Goal: Information Seeking & Learning: Check status

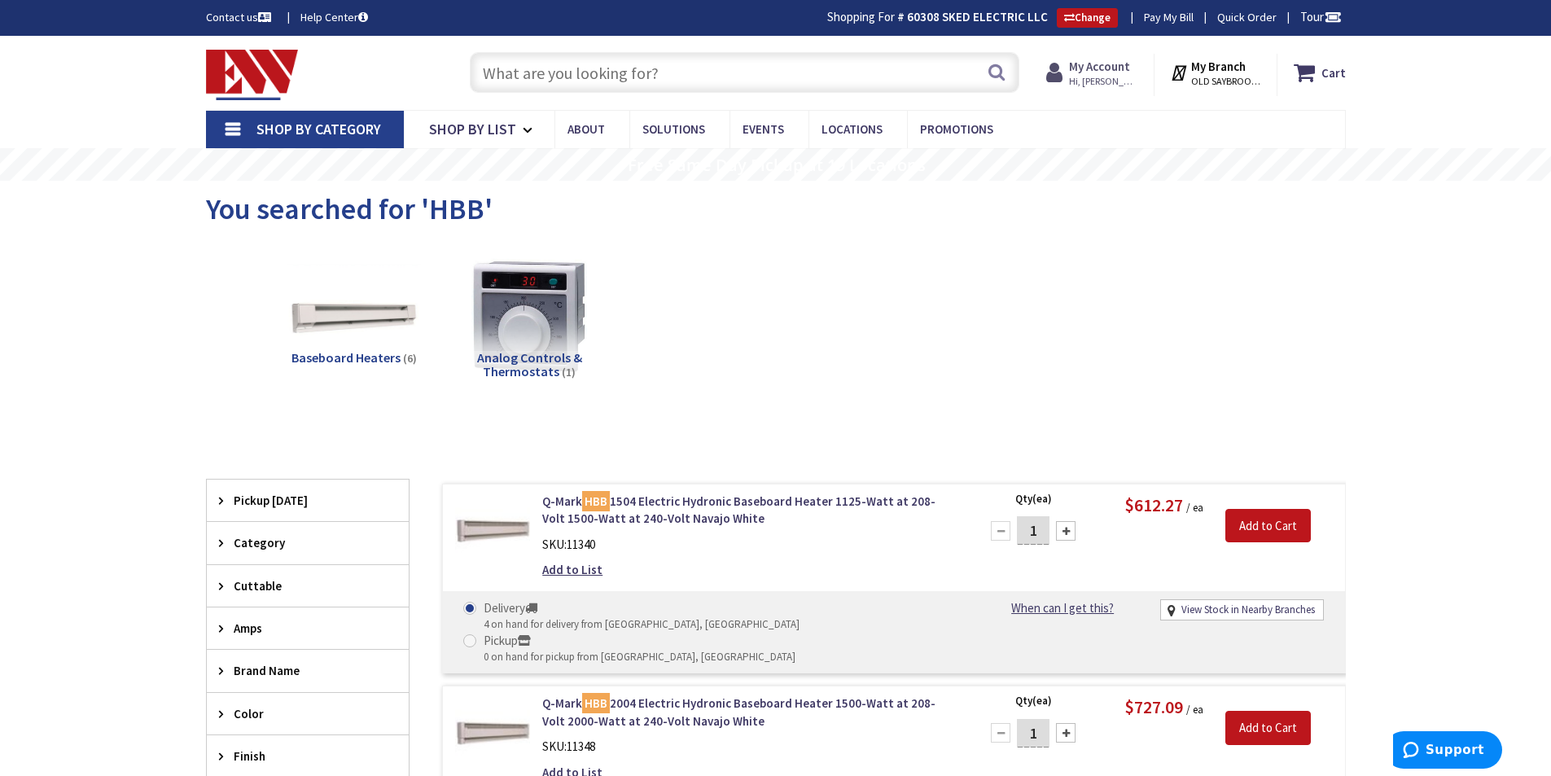
click at [1093, 65] on strong "My Account" at bounding box center [1099, 66] width 61 height 15
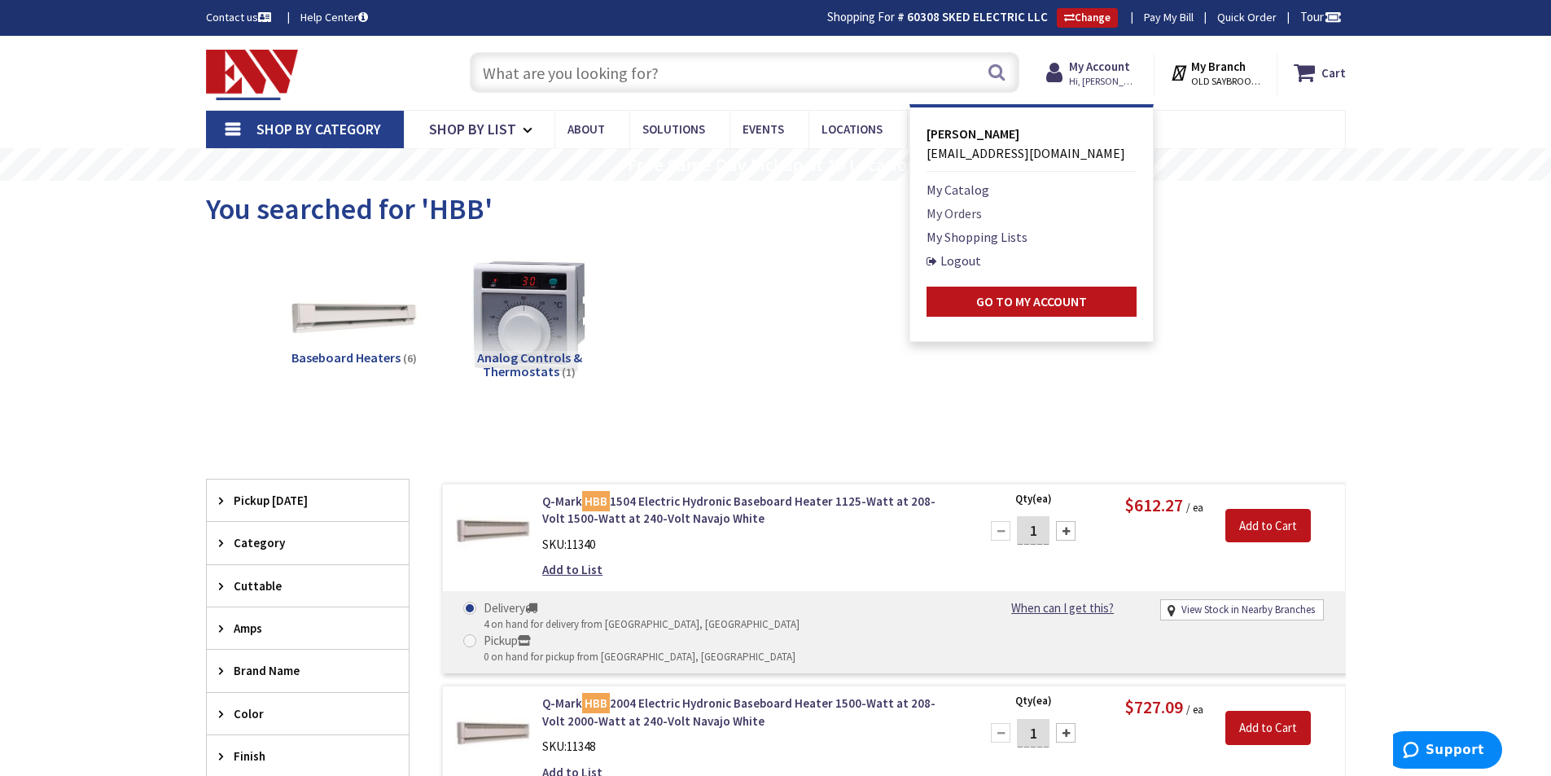
click at [975, 213] on link "My Orders" at bounding box center [954, 214] width 55 height 20
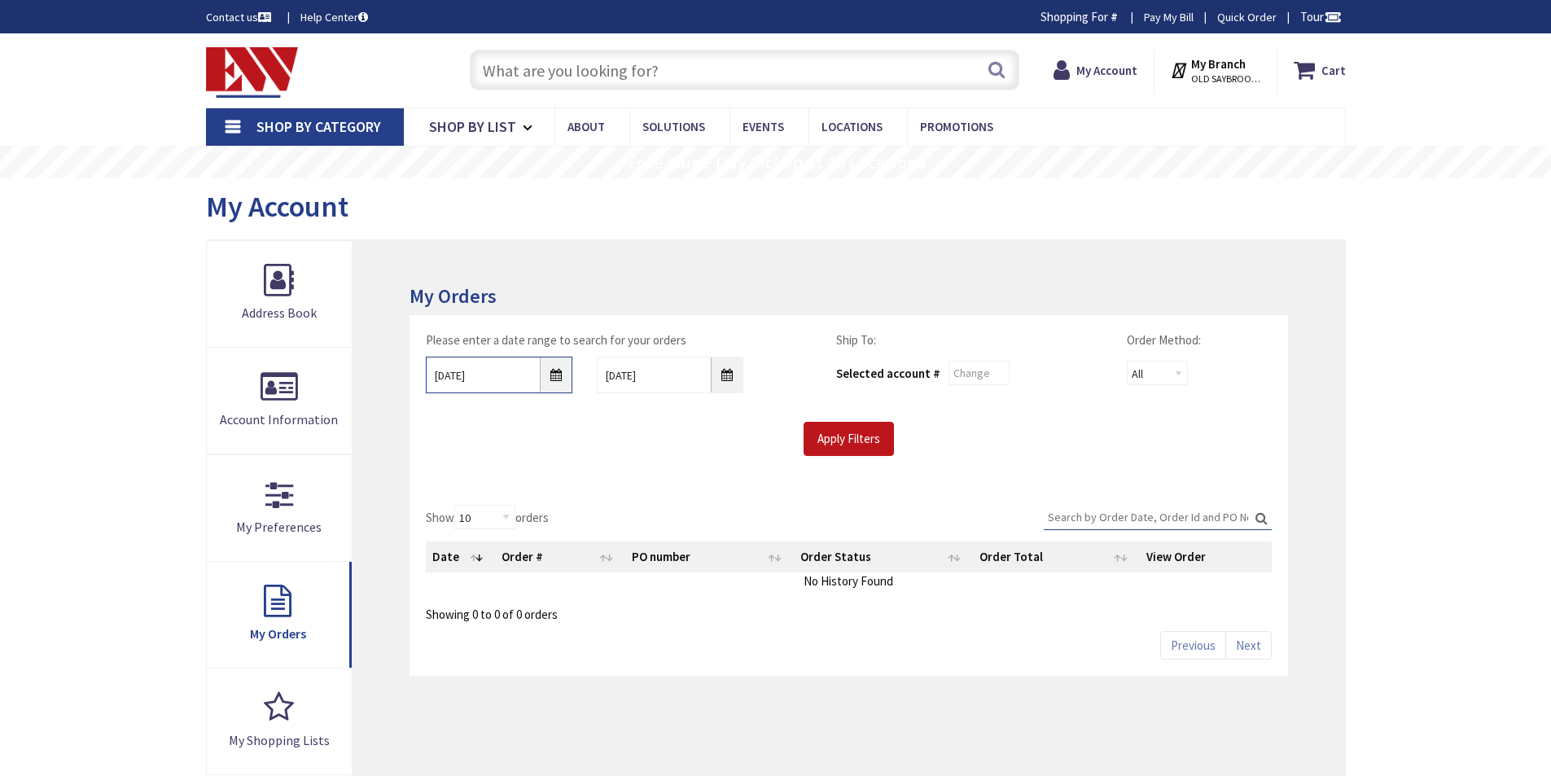
click at [558, 376] on input "9/27/2025" at bounding box center [499, 375] width 147 height 37
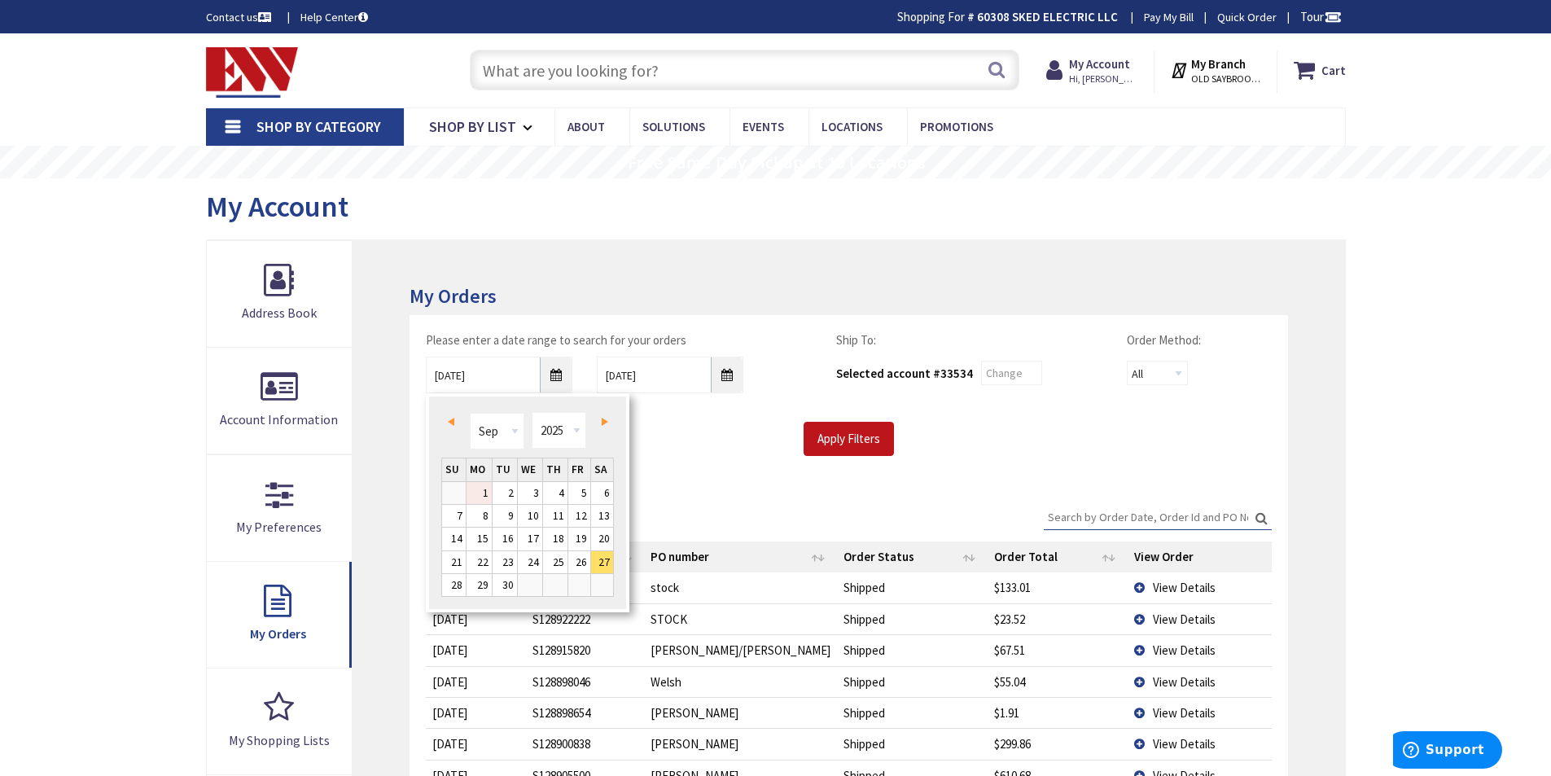
click at [485, 491] on link "1" at bounding box center [479, 493] width 25 height 22
type input "09/01/2025"
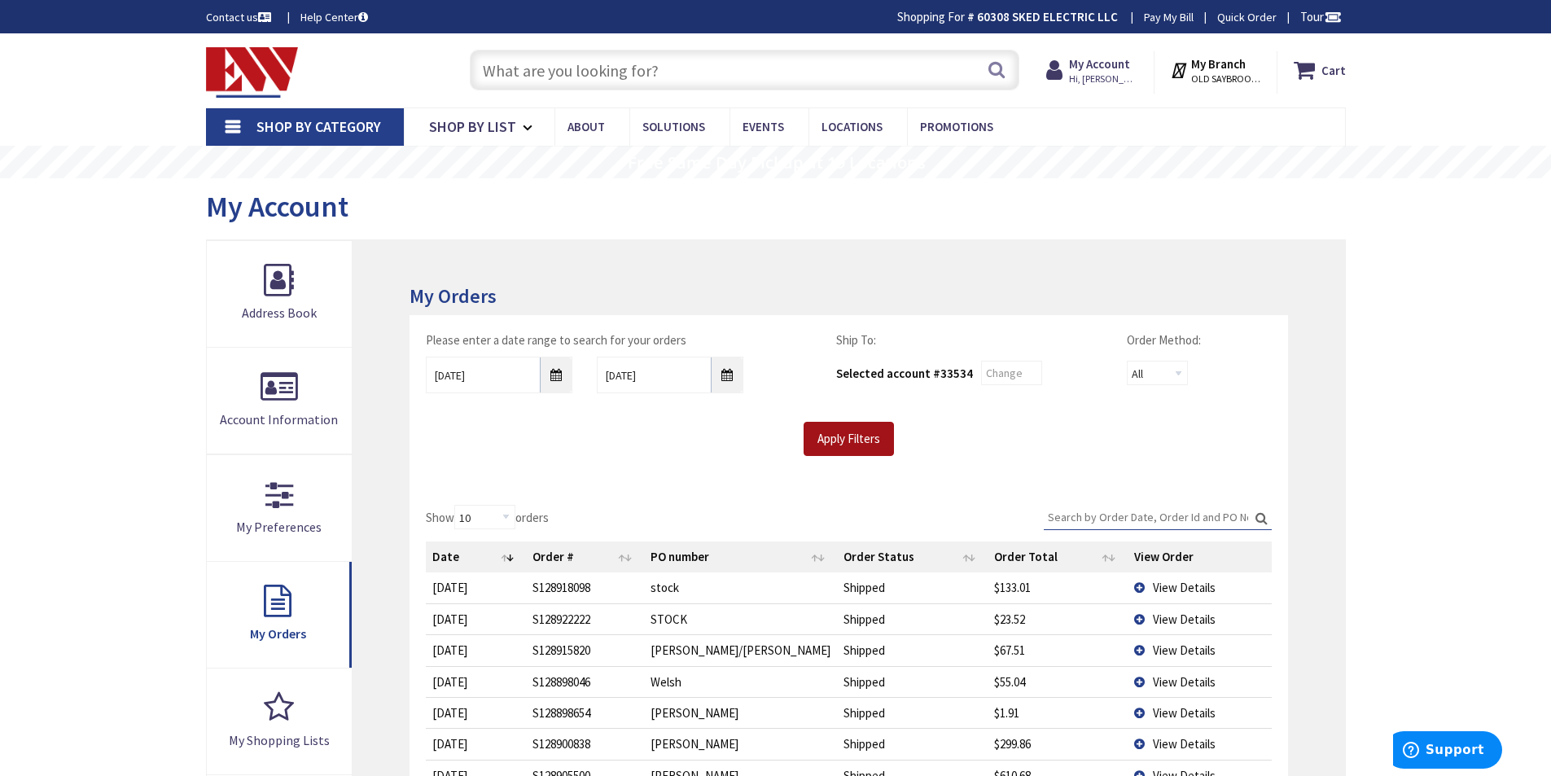
click at [843, 425] on input "Apply Filters" at bounding box center [849, 439] width 90 height 34
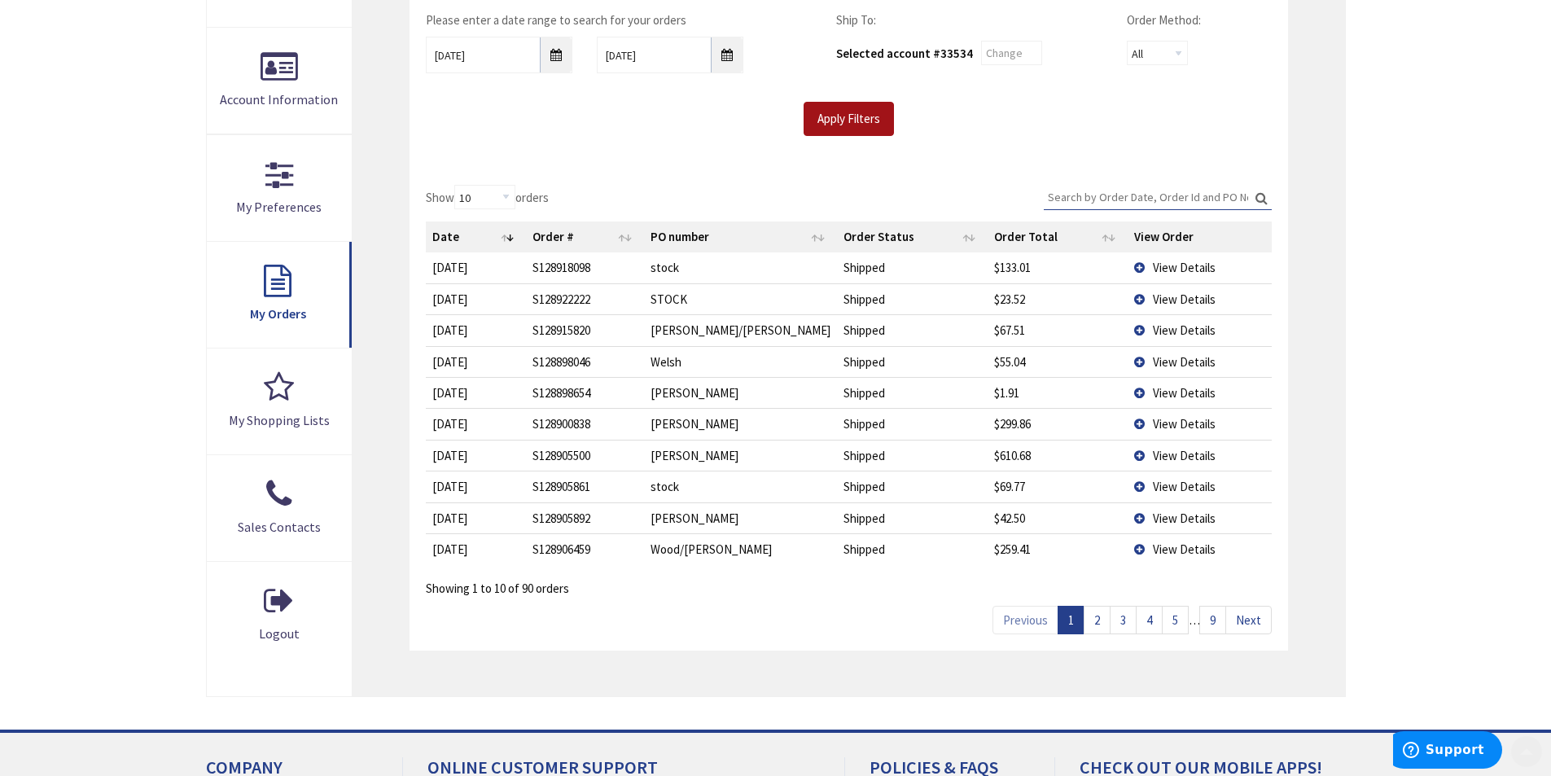
scroll to position [326, 0]
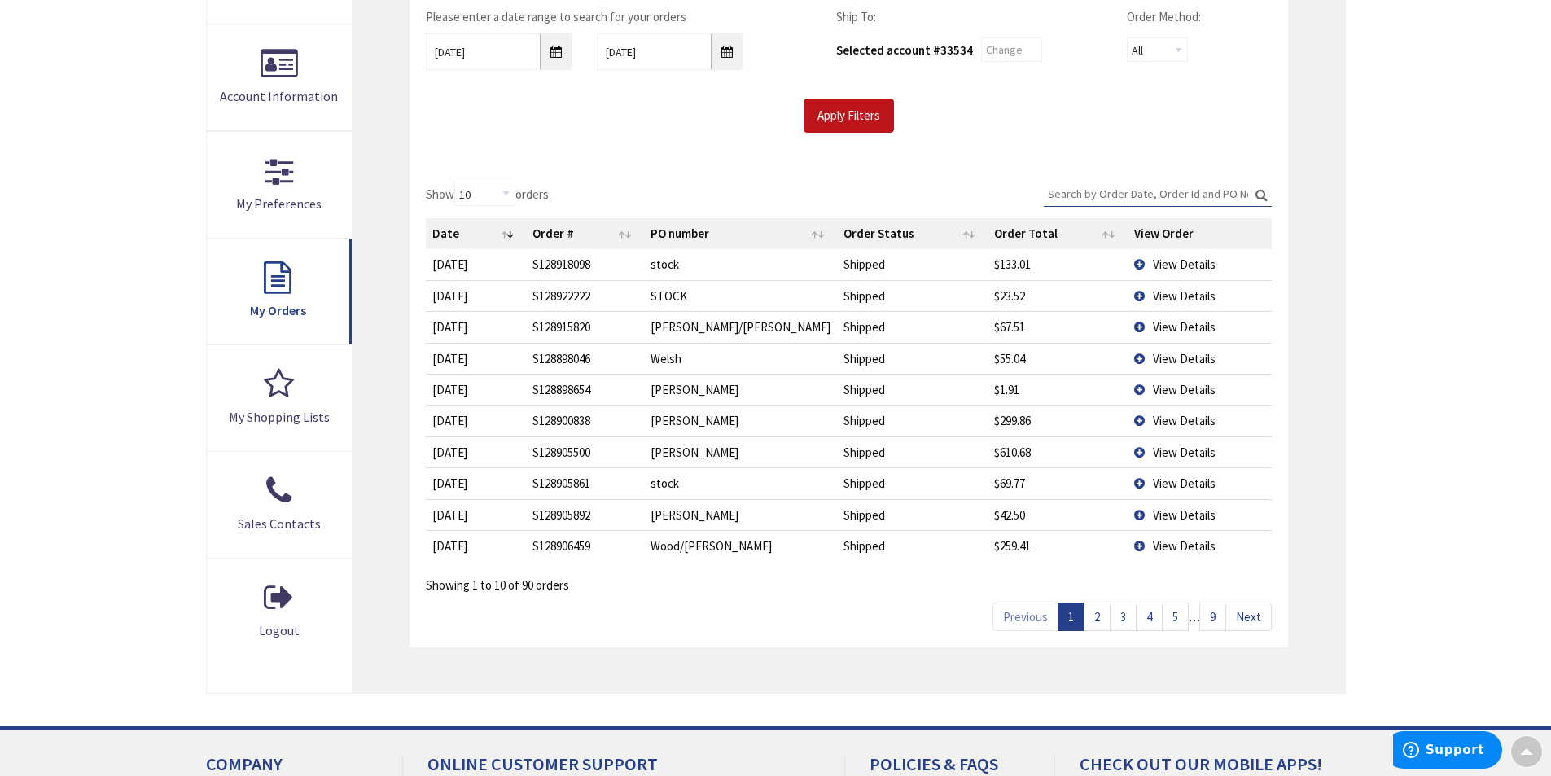
click at [1096, 619] on link "2" at bounding box center [1097, 617] width 27 height 29
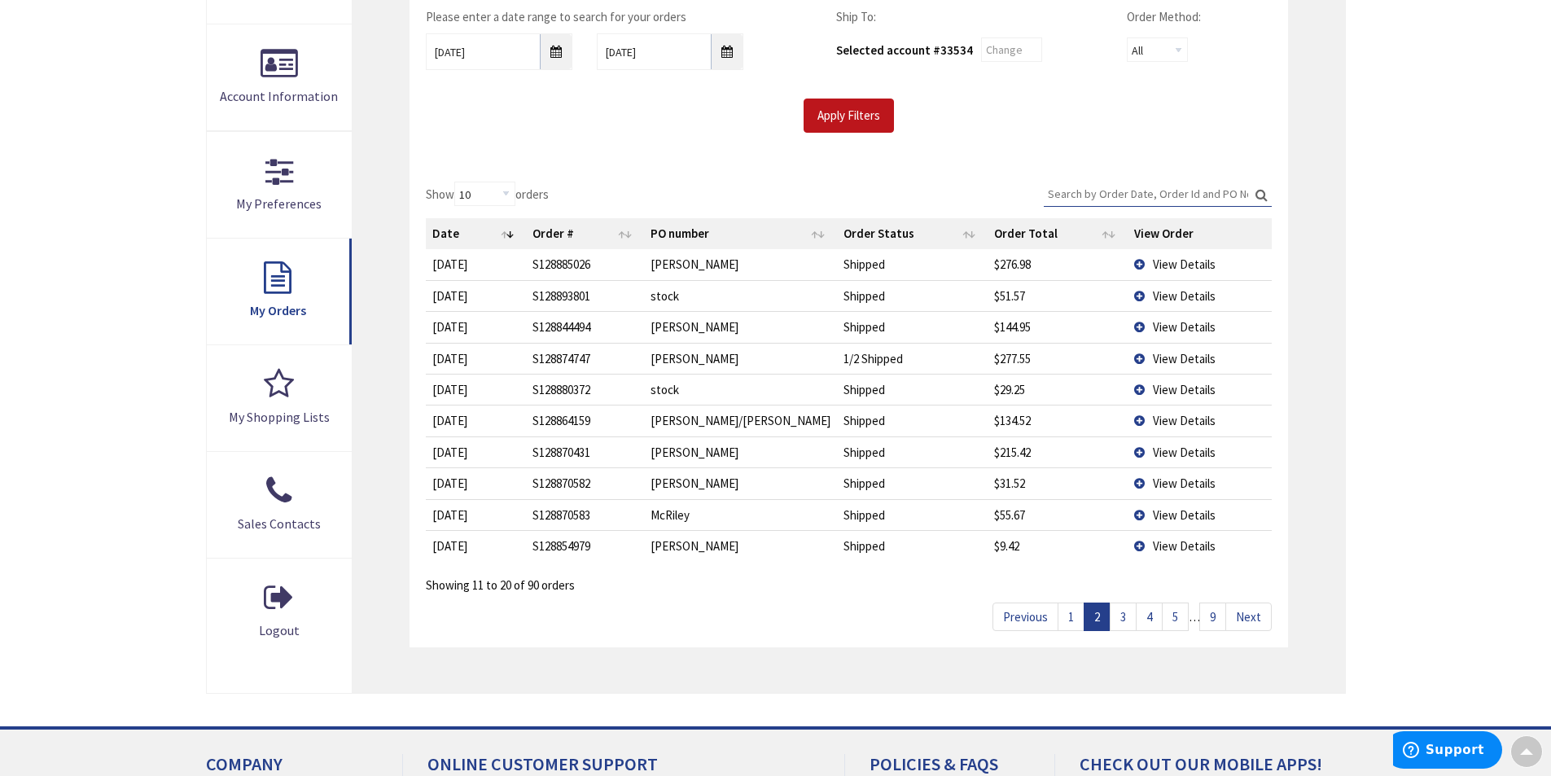
click at [1122, 617] on link "3" at bounding box center [1123, 617] width 27 height 29
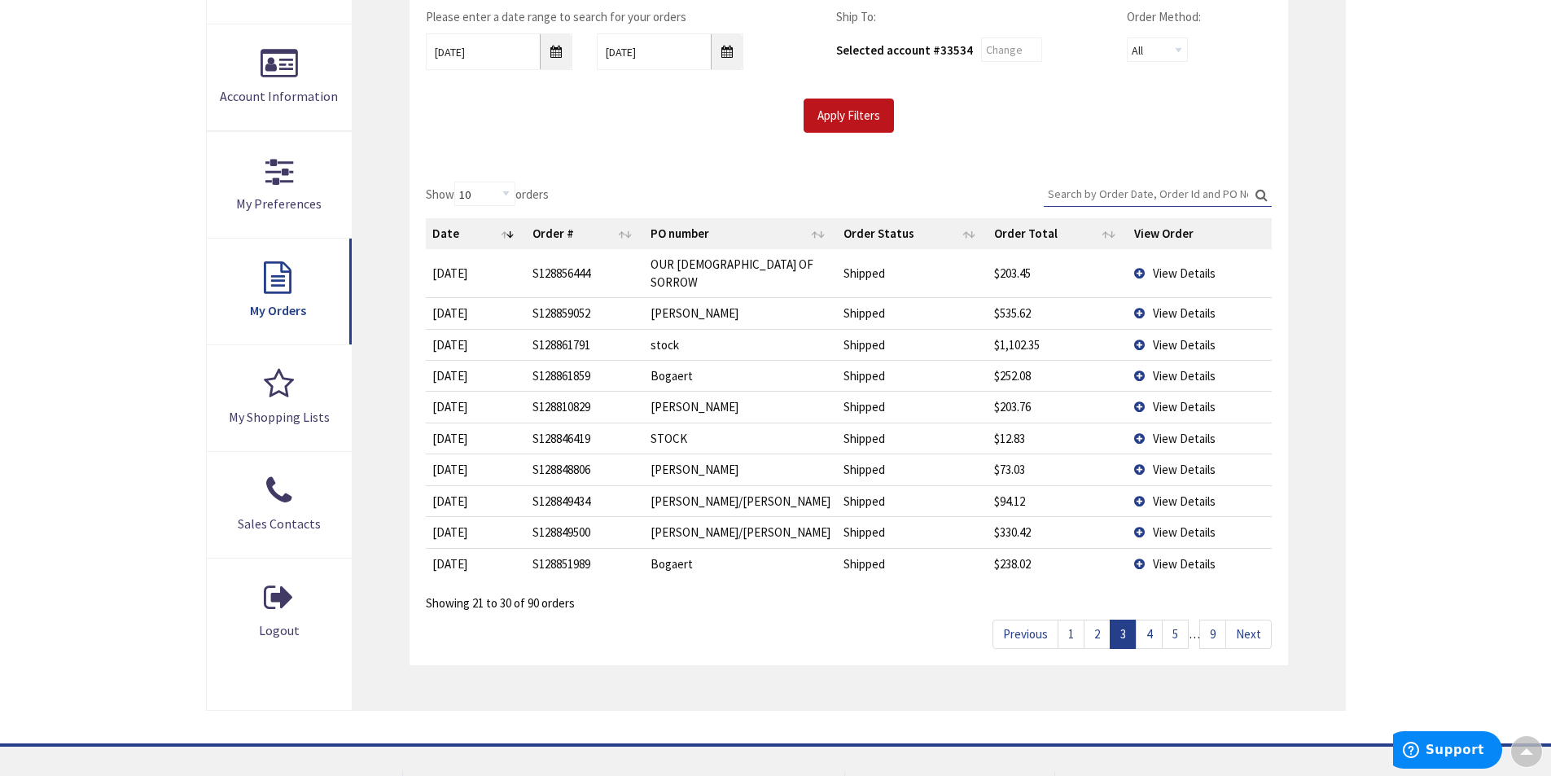
click at [1150, 622] on link "4" at bounding box center [1149, 634] width 27 height 29
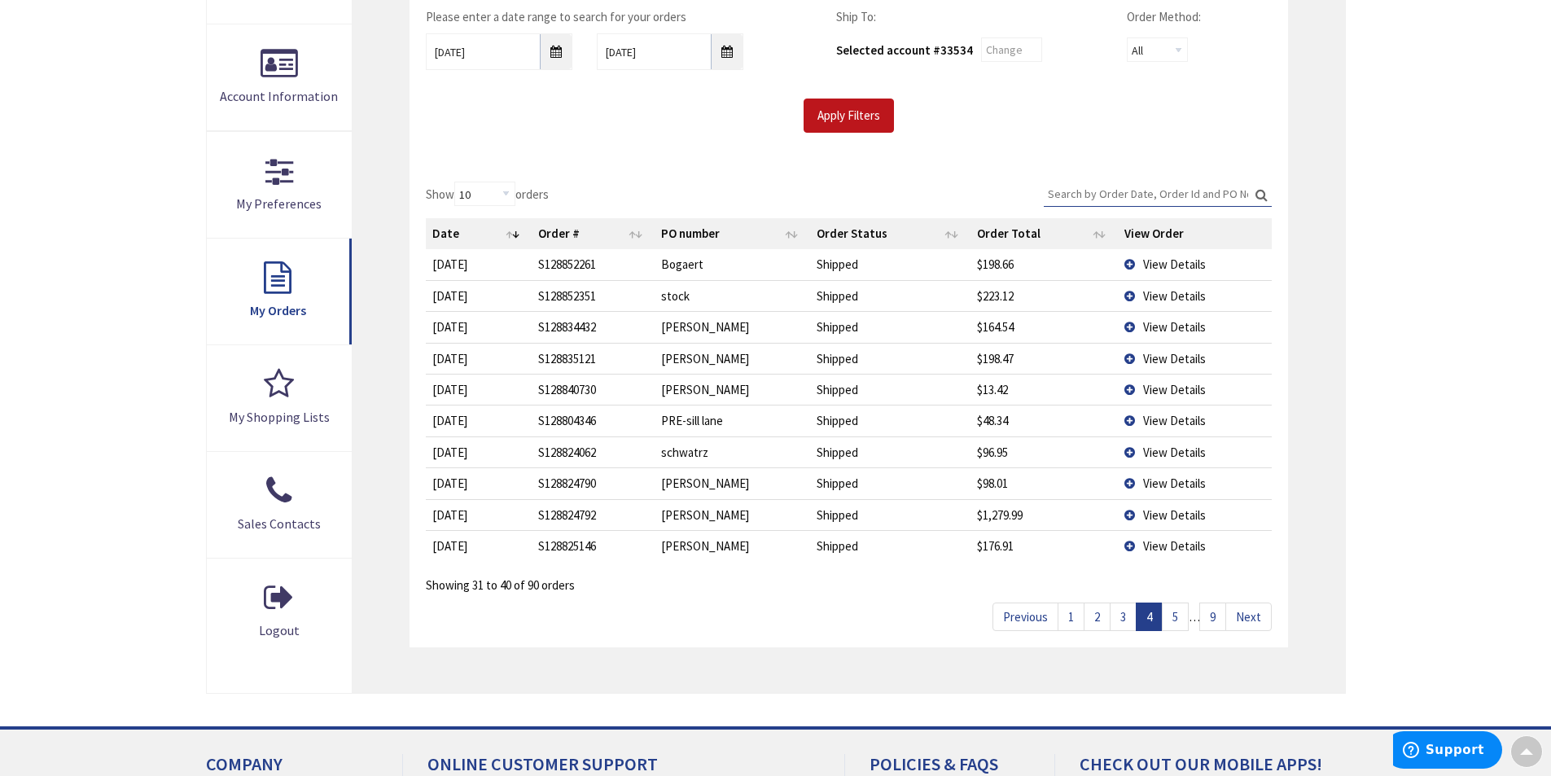
click at [1178, 616] on link "5" at bounding box center [1175, 617] width 27 height 29
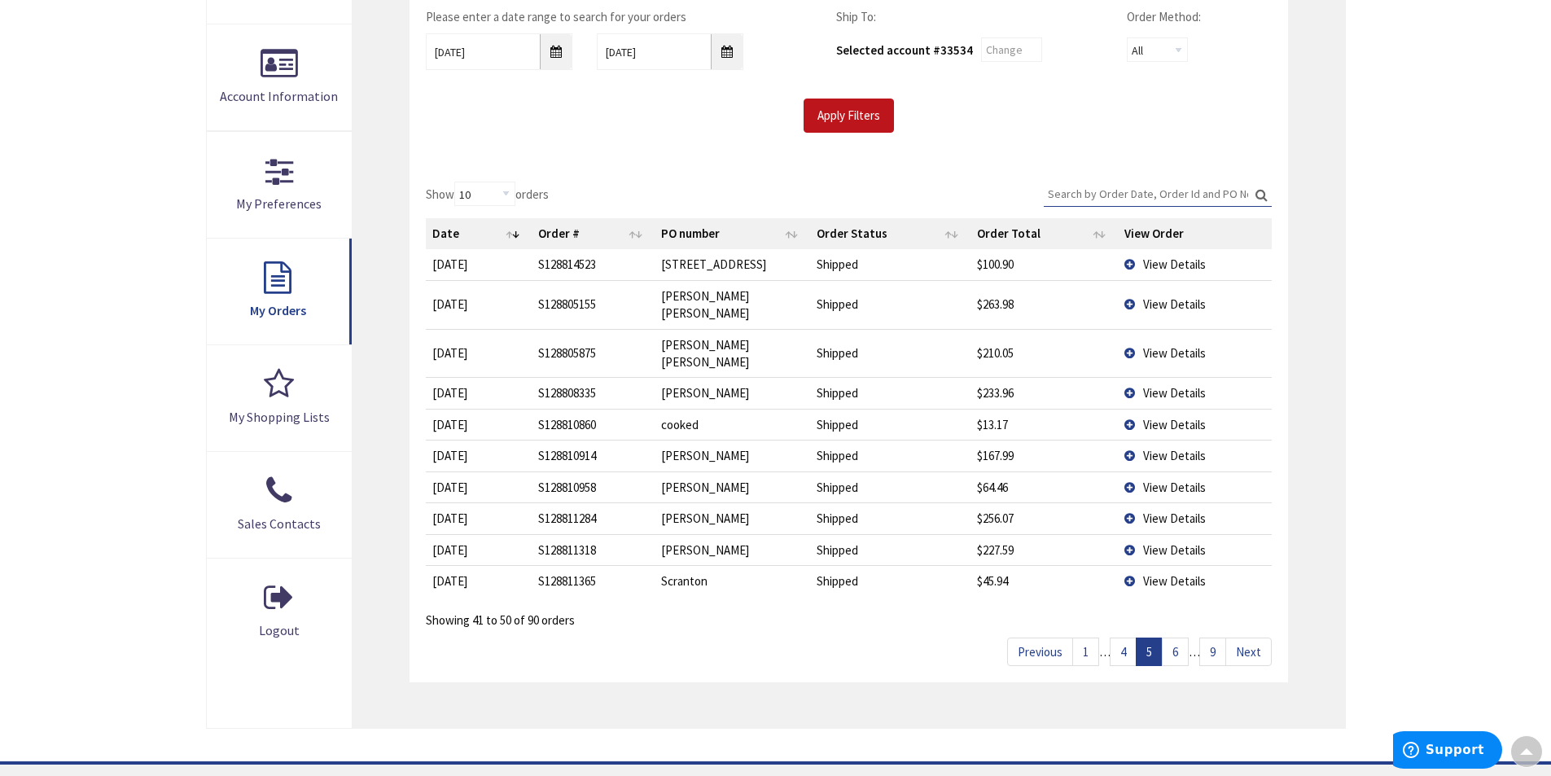
click at [1180, 638] on link "6" at bounding box center [1175, 652] width 27 height 29
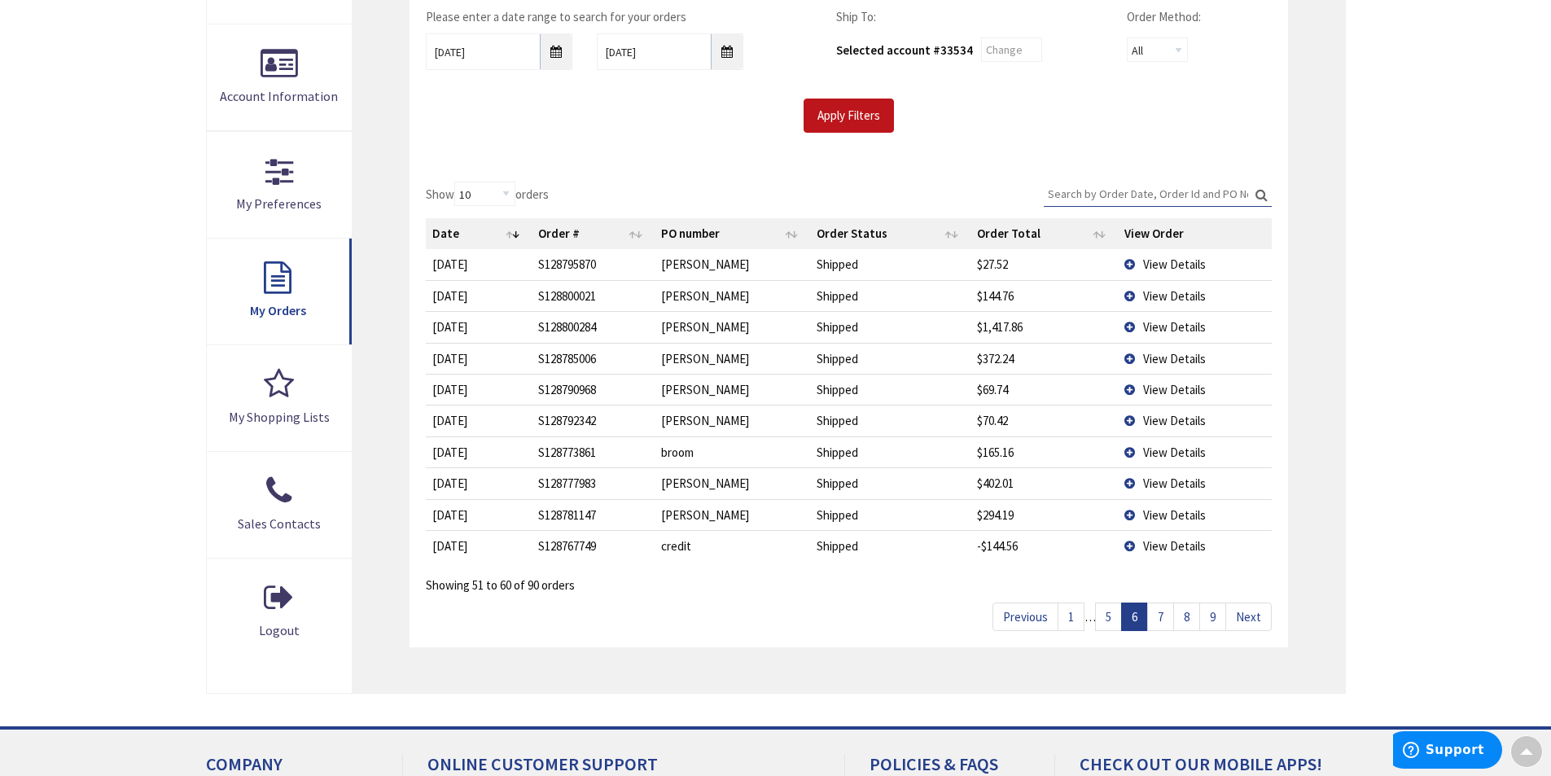
click at [1165, 620] on link "7" at bounding box center [1160, 617] width 27 height 29
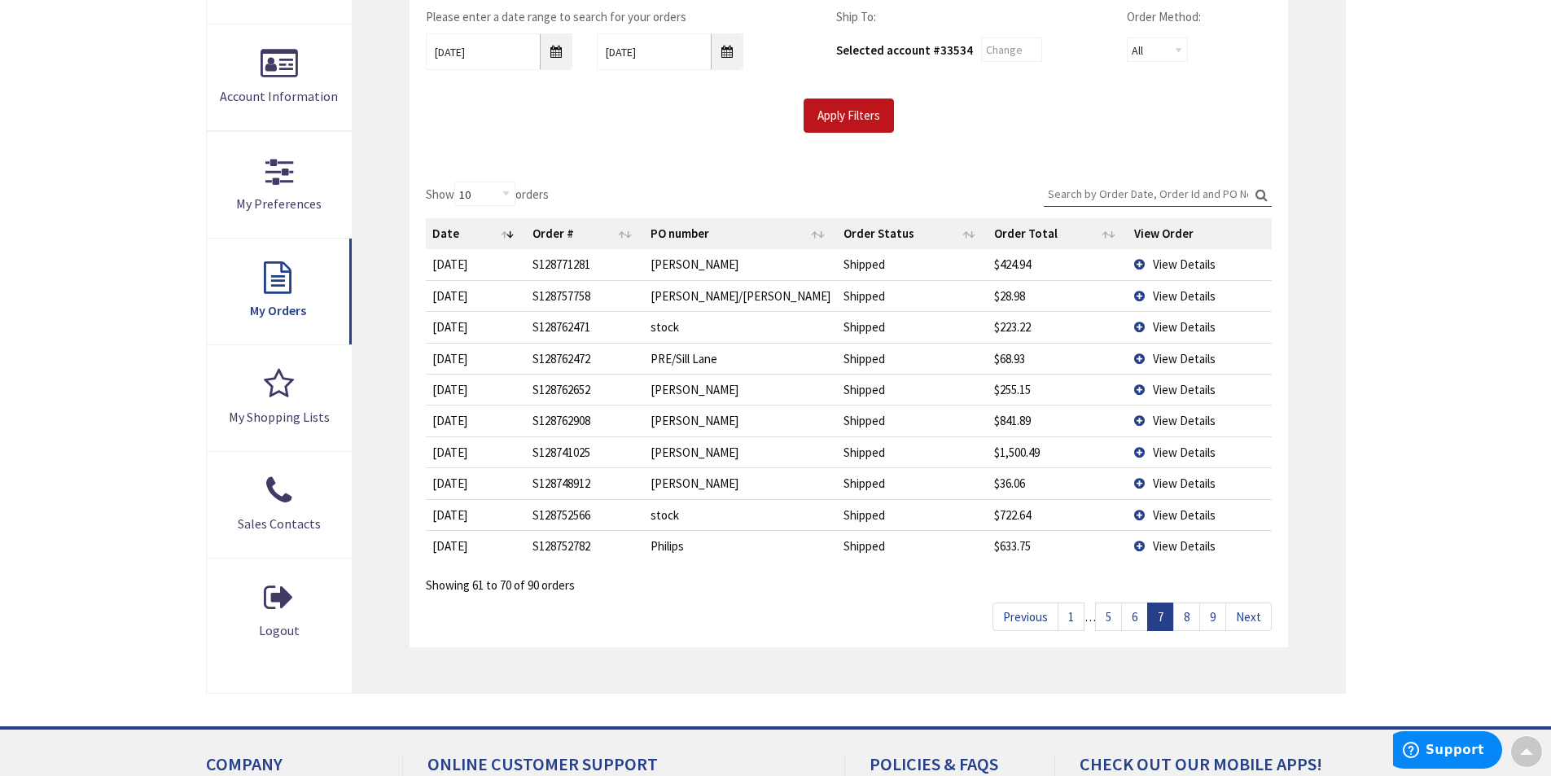
click at [1130, 388] on td "View Details" at bounding box center [1200, 389] width 144 height 31
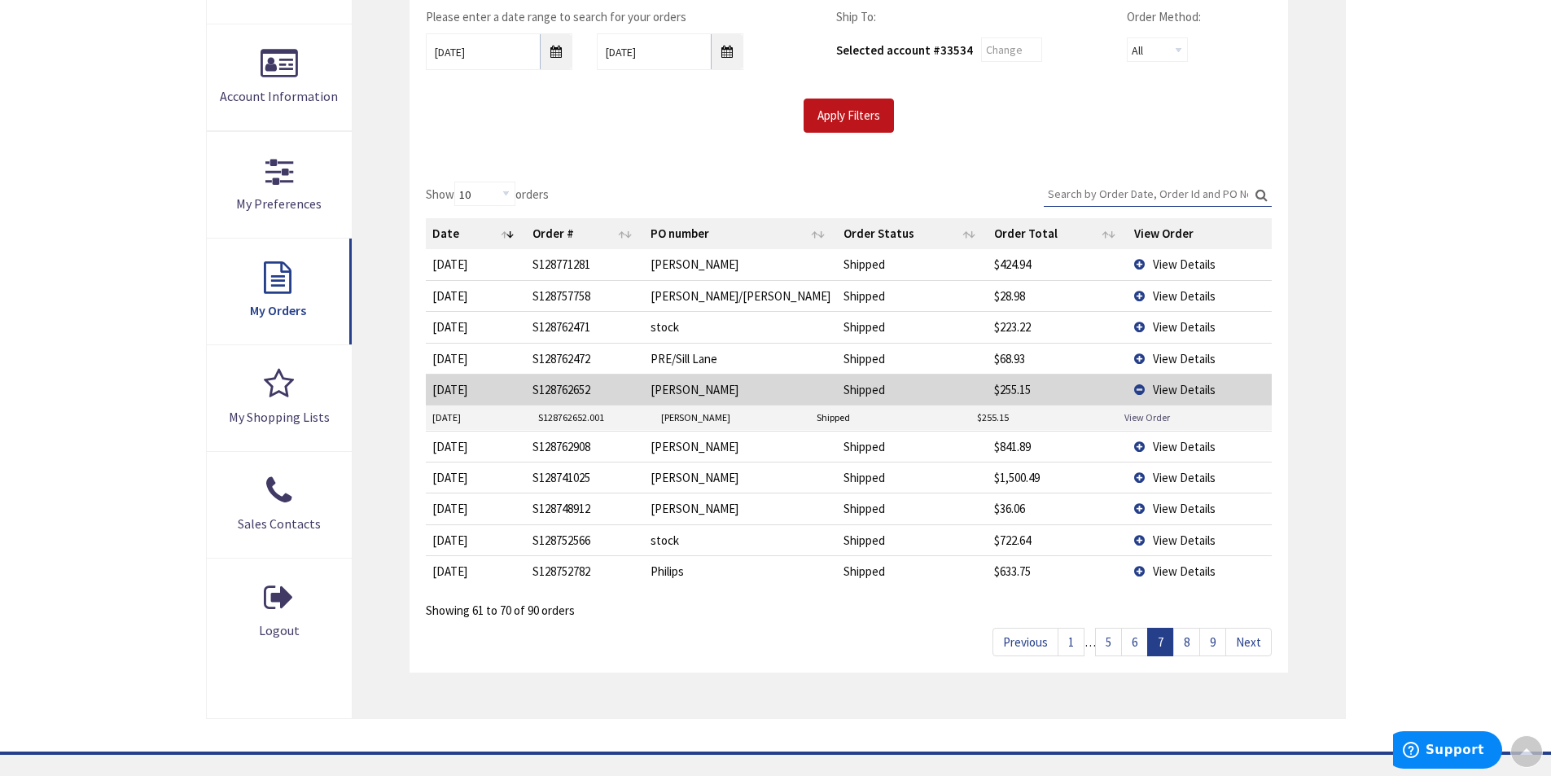
click at [1131, 417] on link "View Order" at bounding box center [1148, 417] width 46 height 14
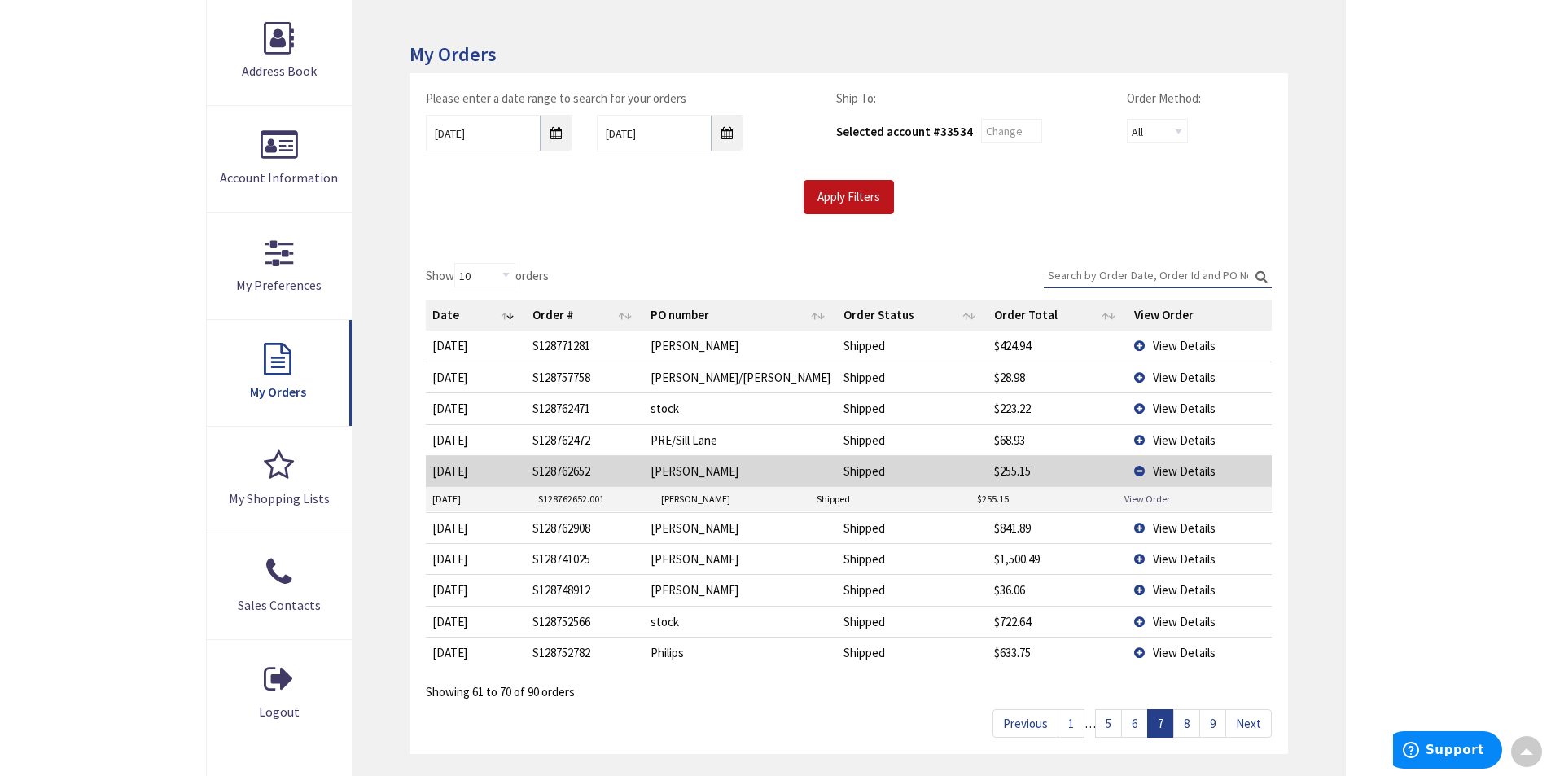
scroll to position [0, 0]
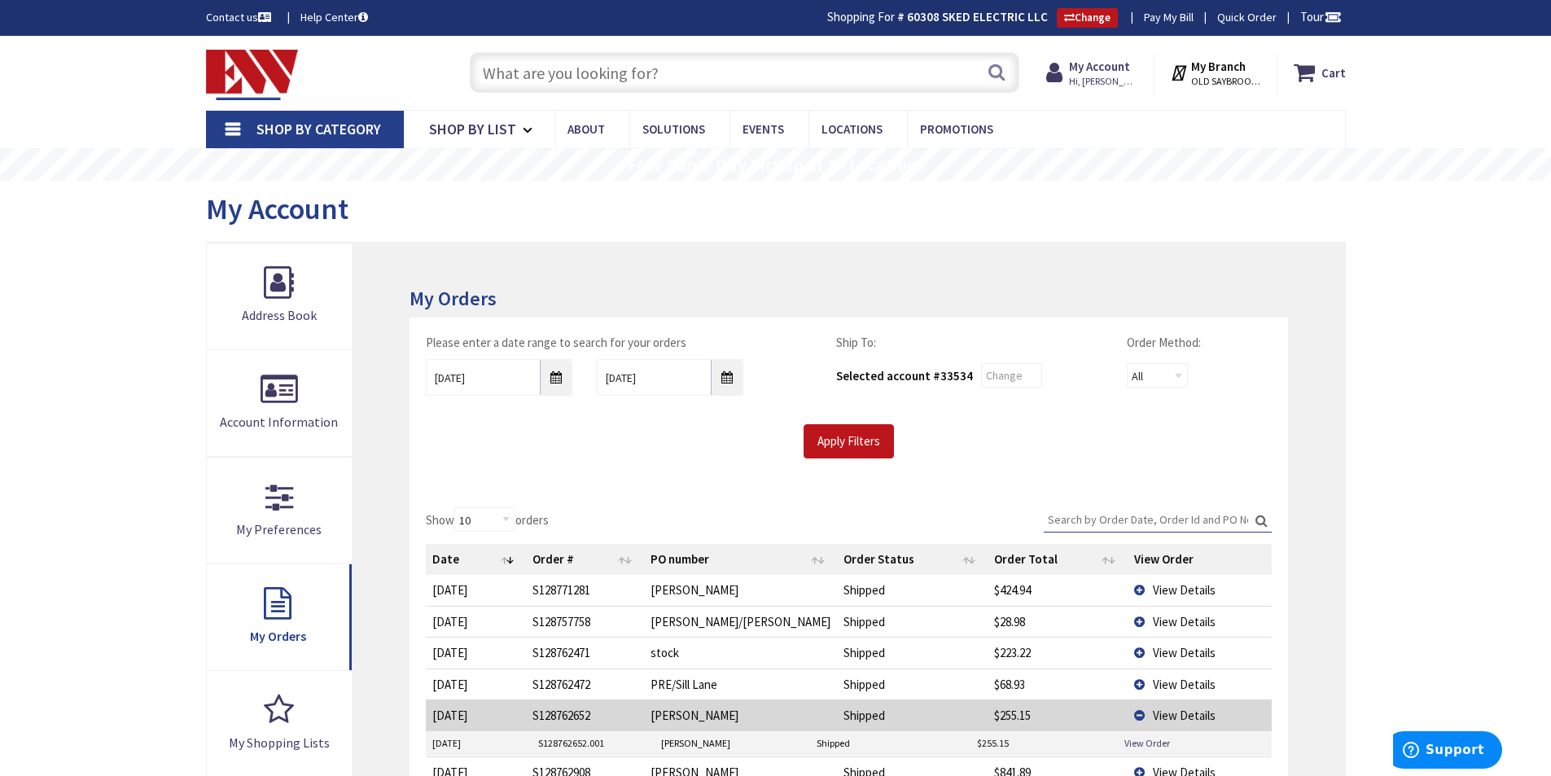
click at [616, 61] on input "text" at bounding box center [745, 72] width 550 height 41
type input "P"
click at [684, 66] on input "text" at bounding box center [745, 72] width 550 height 41
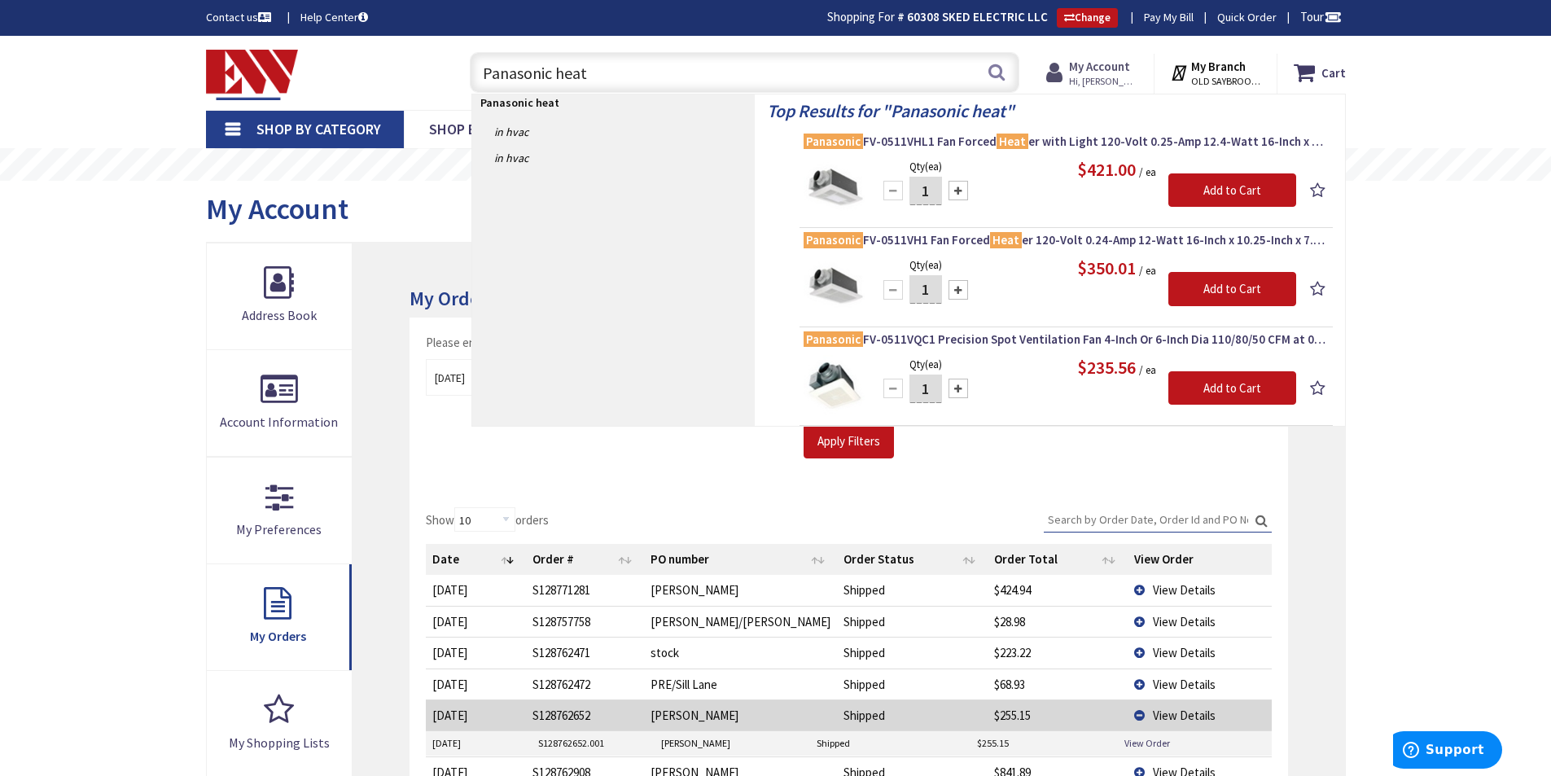
click at [1108, 69] on strong "My Account" at bounding box center [1099, 66] width 61 height 15
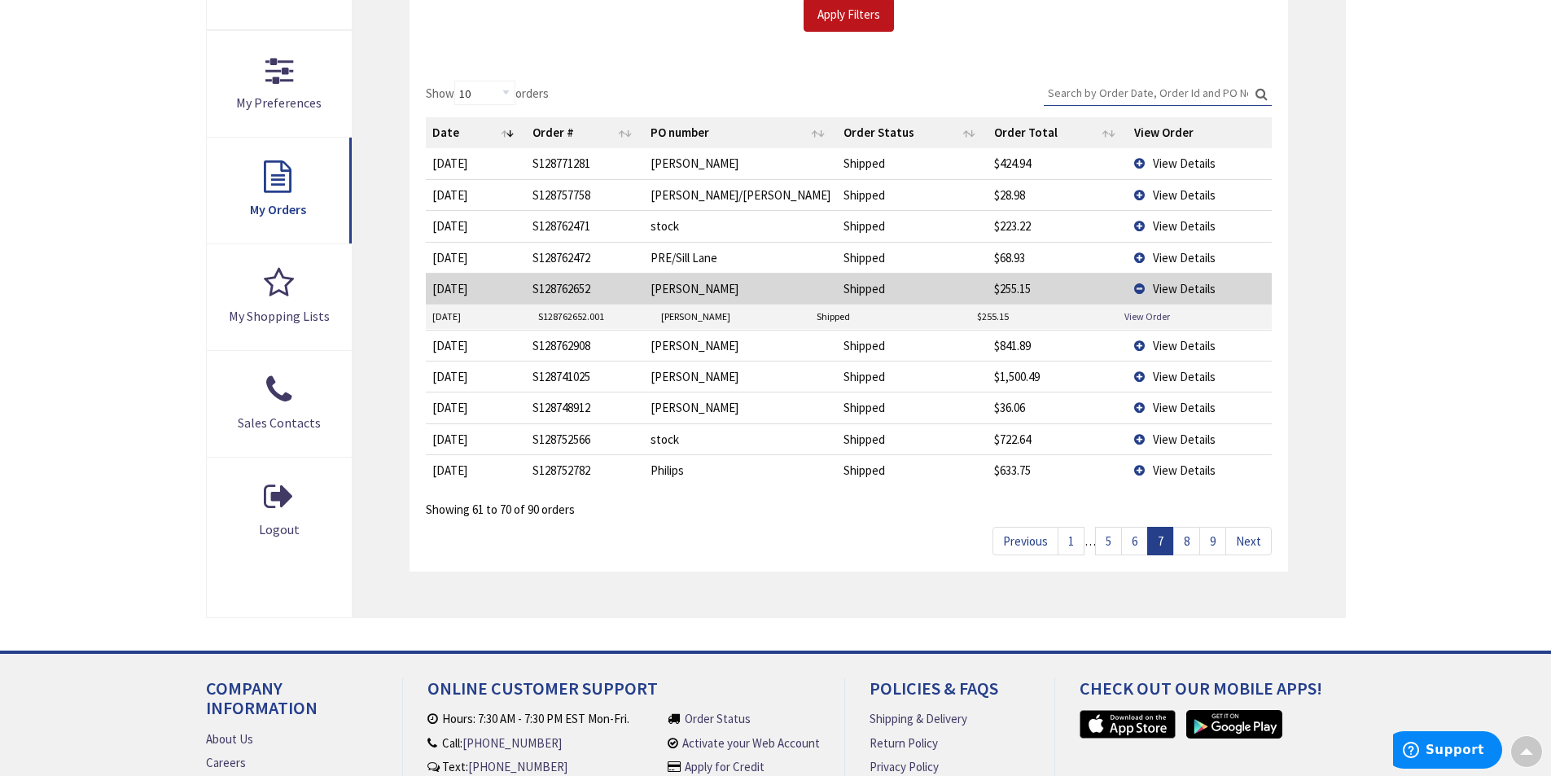
scroll to position [428, 0]
click at [1107, 540] on link "5" at bounding box center [1108, 540] width 27 height 29
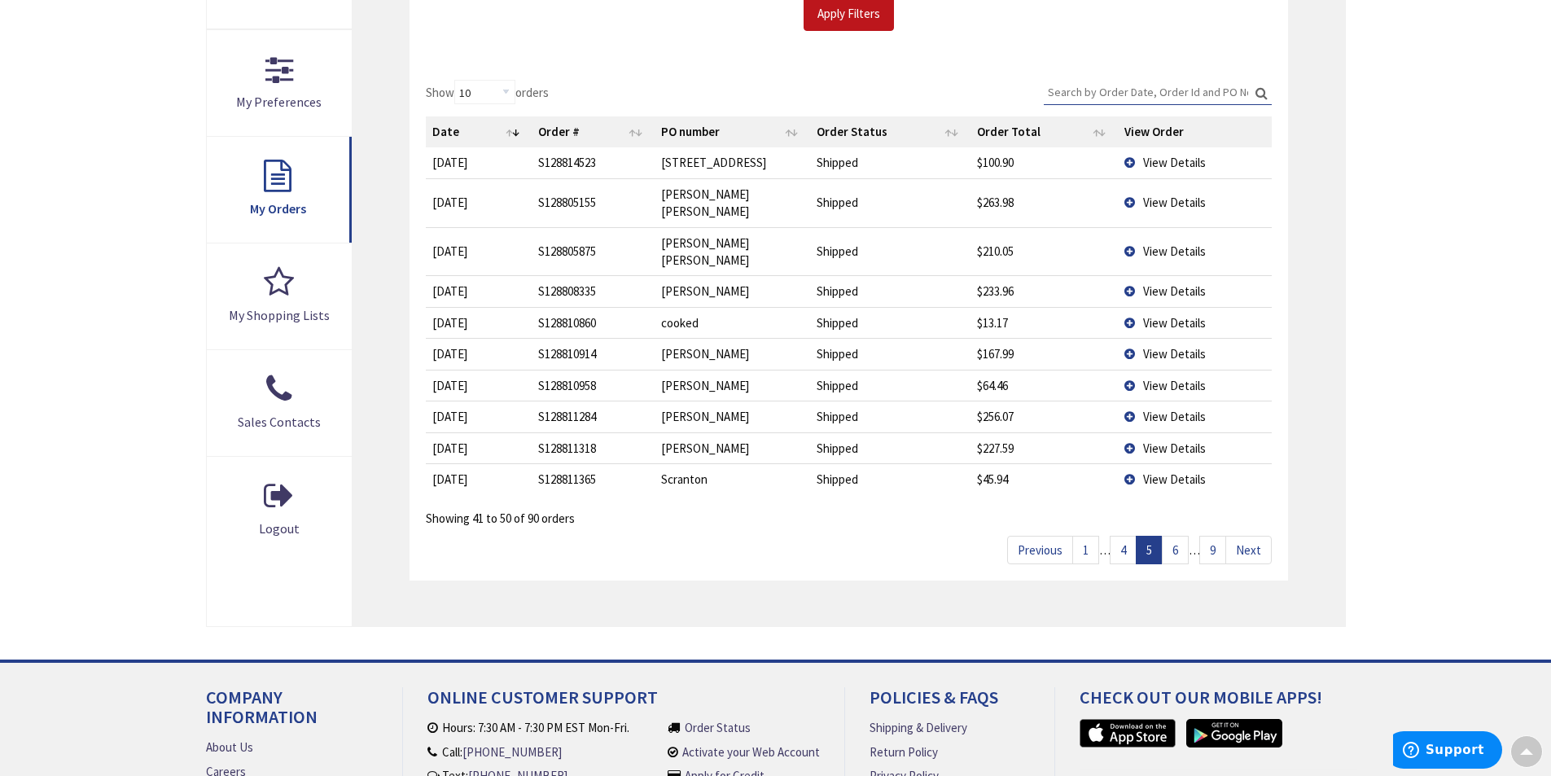
click at [1121, 536] on link "4" at bounding box center [1123, 550] width 27 height 29
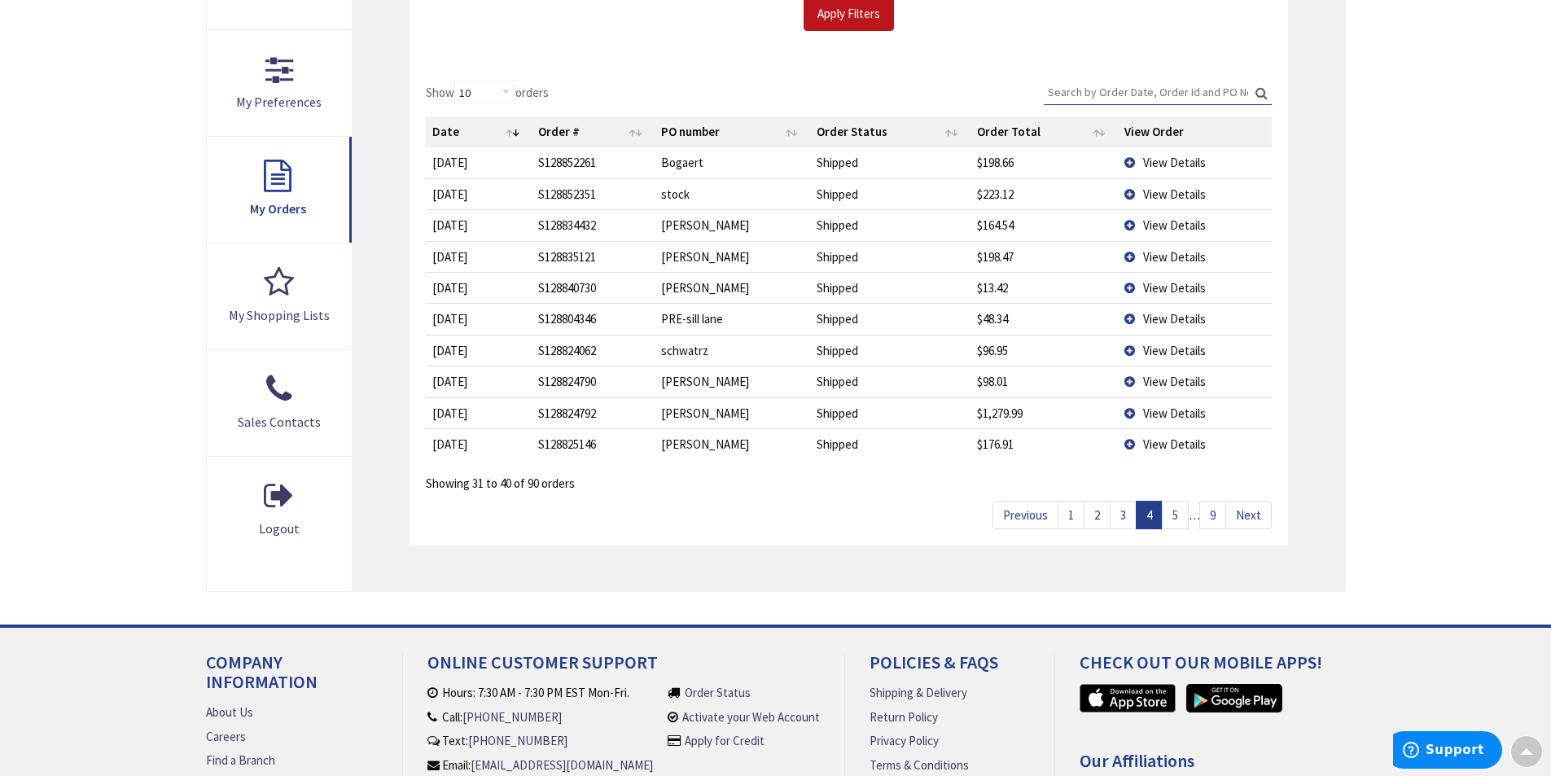
click at [1180, 520] on link "5" at bounding box center [1175, 515] width 27 height 29
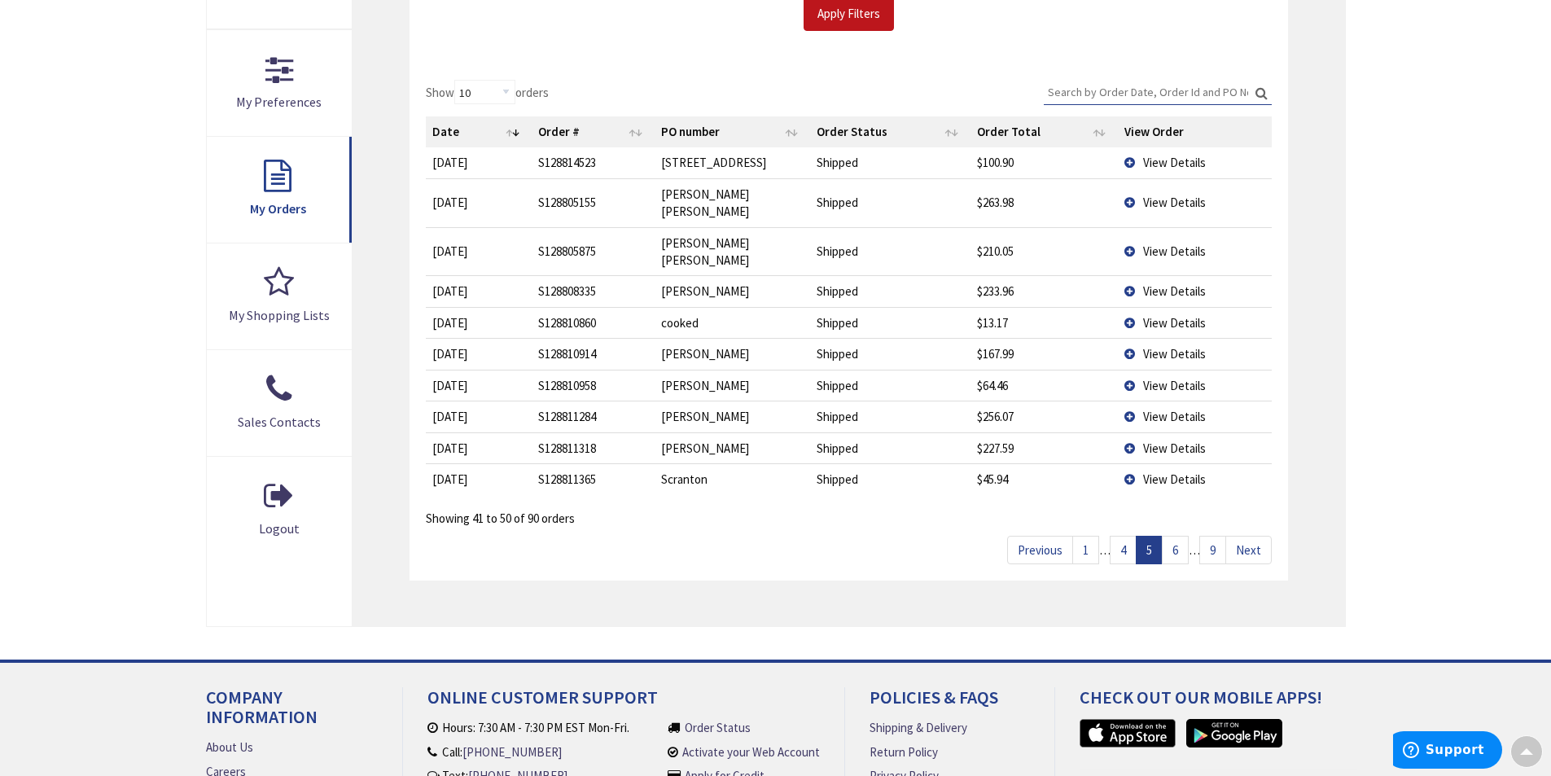
click at [1180, 536] on link "6" at bounding box center [1175, 550] width 27 height 29
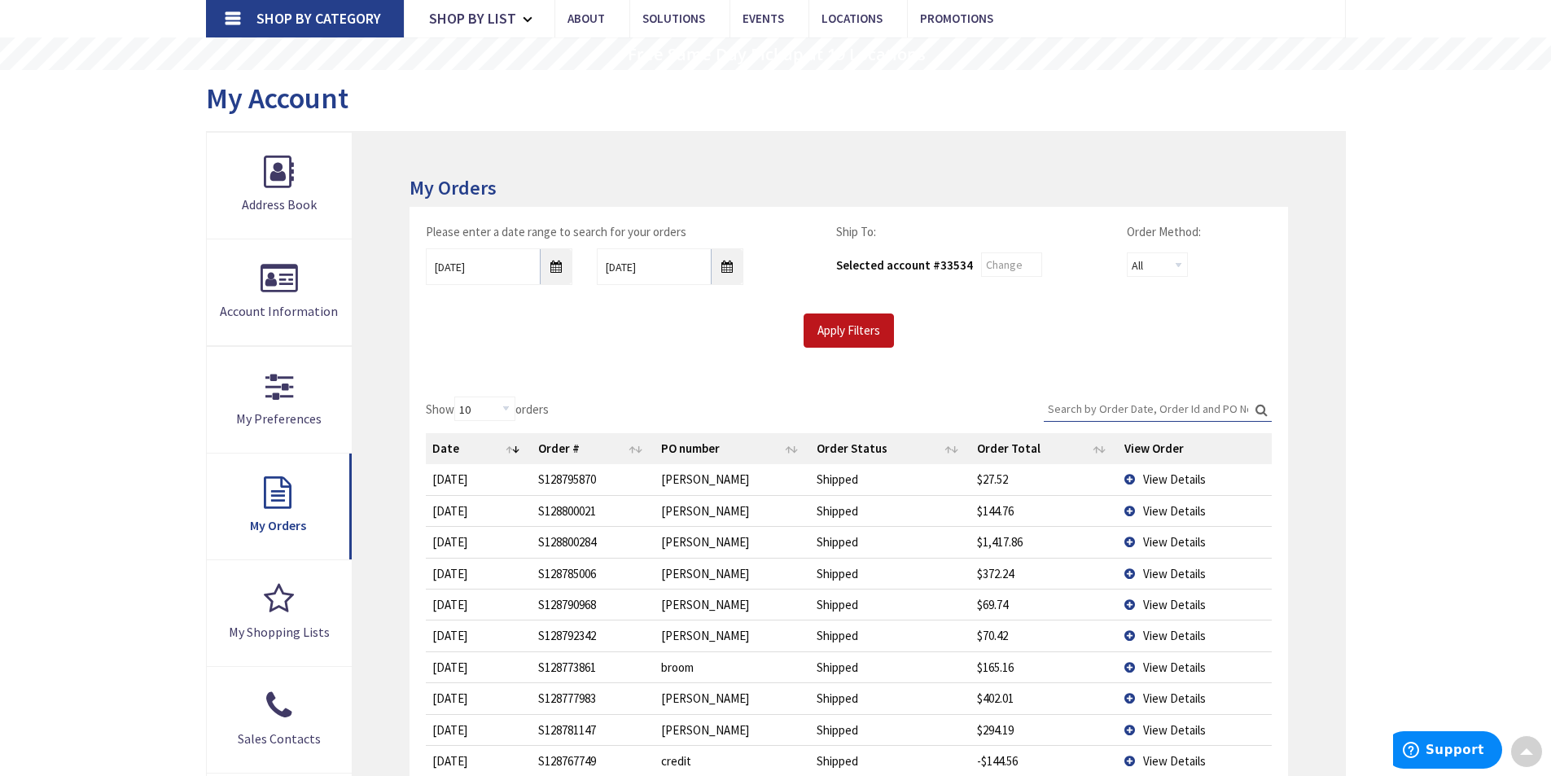
scroll to position [0, 0]
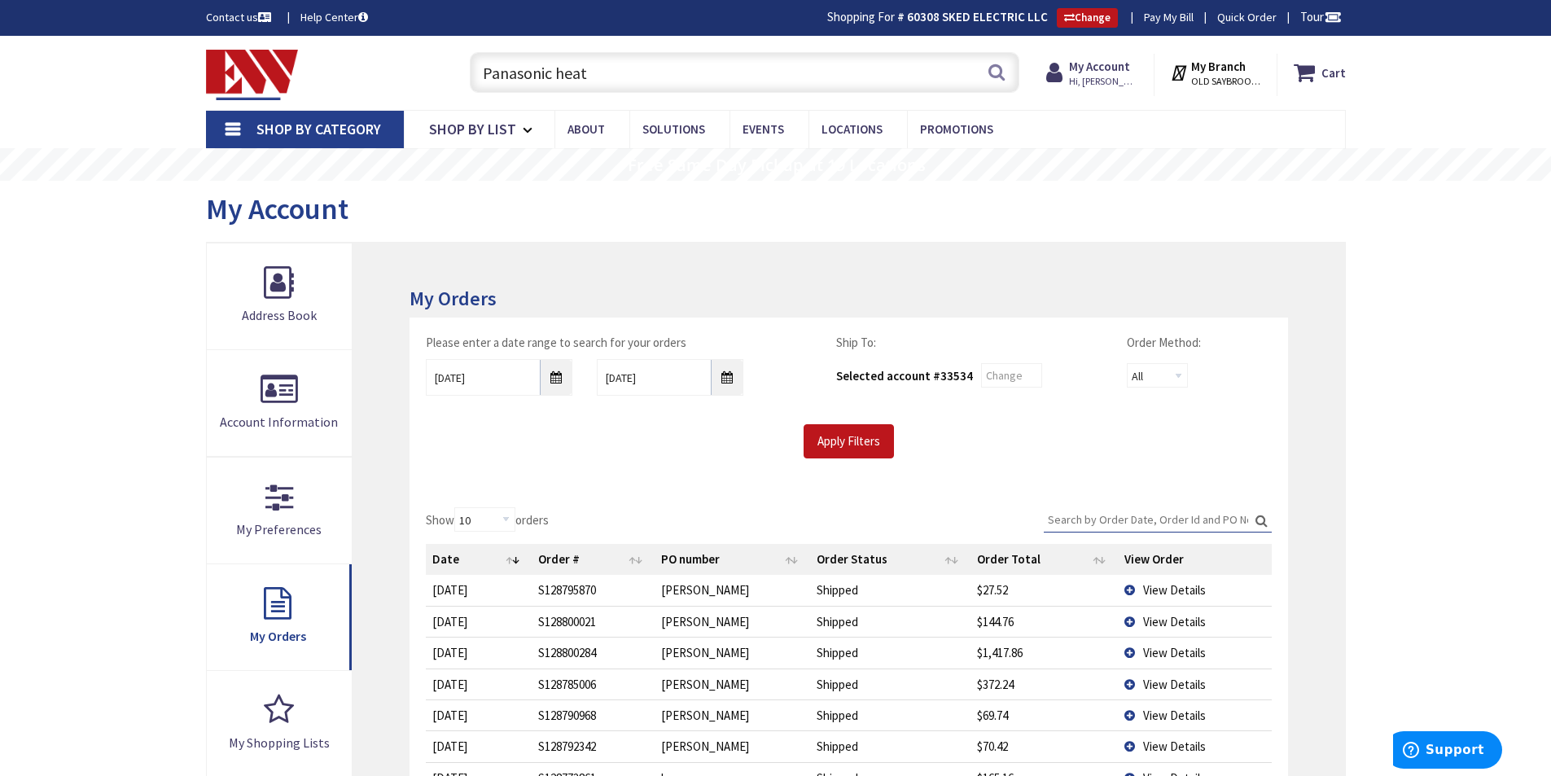
click at [564, 74] on input "Panasonic heat" at bounding box center [745, 72] width 550 height 41
click at [593, 72] on input "Panasonic heat" at bounding box center [745, 72] width 550 height 41
type input "P"
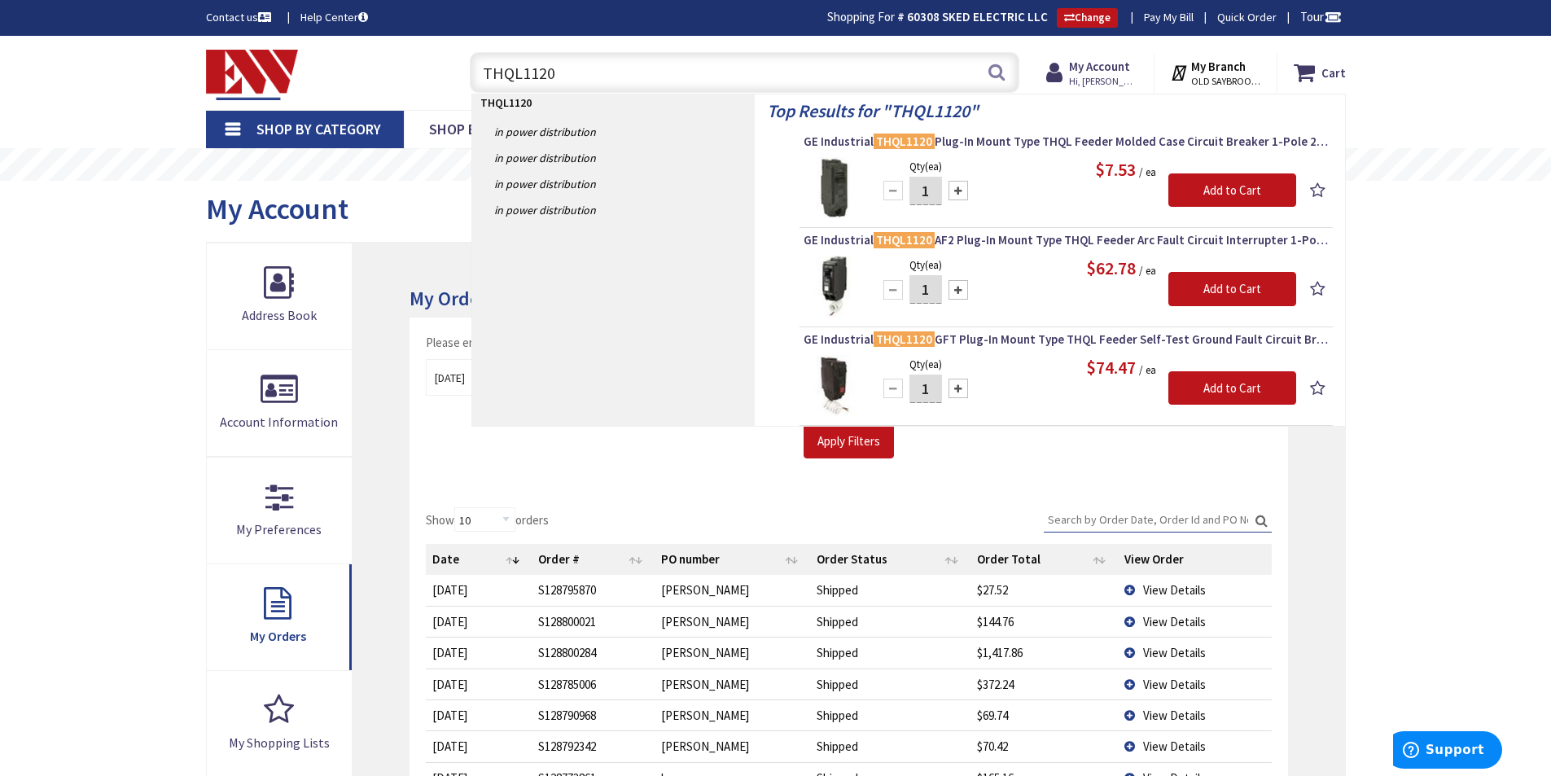
click at [592, 79] on input "THQL1120" at bounding box center [745, 72] width 550 height 41
type input "T"
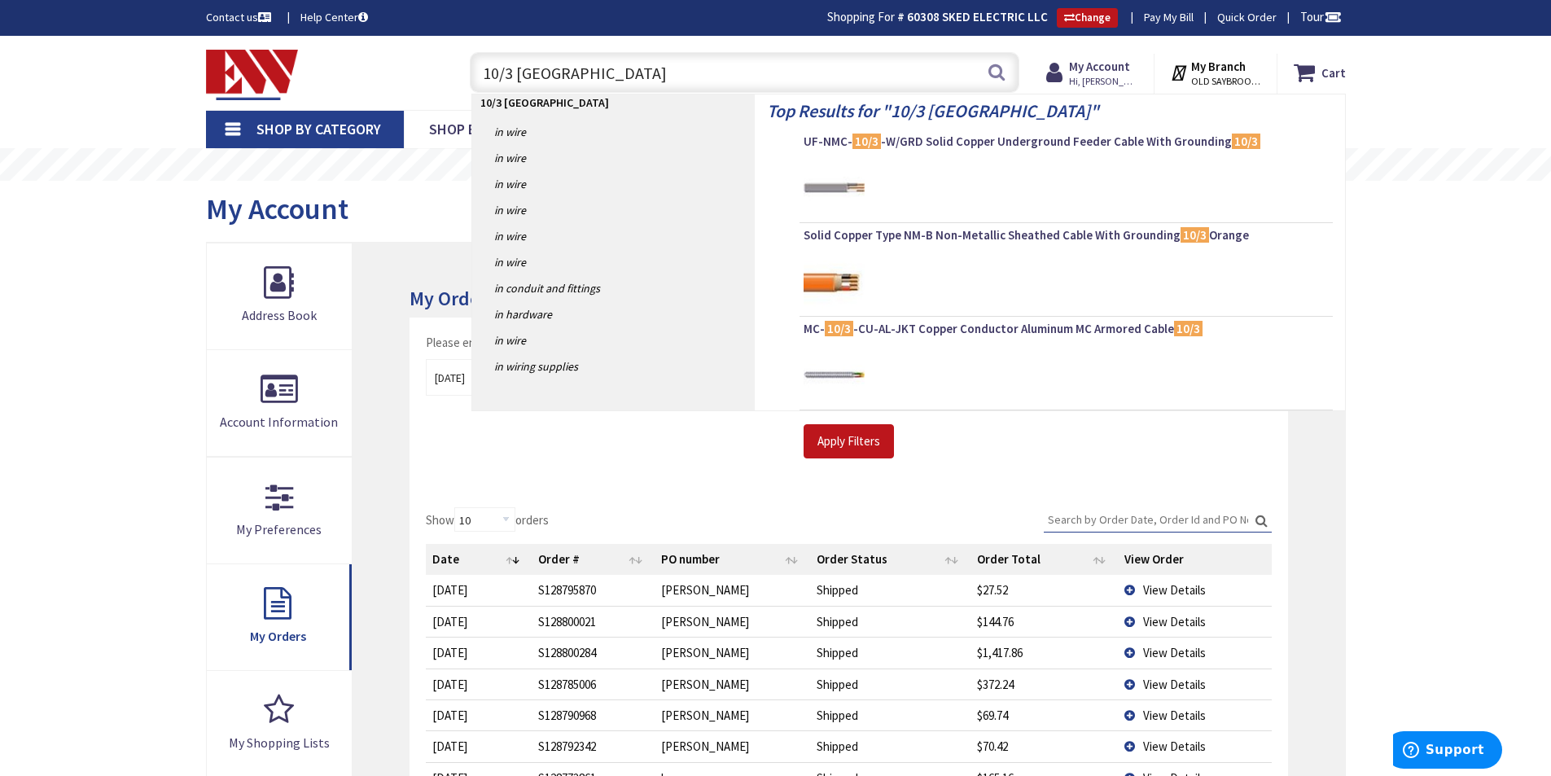
type input "10/3 romex"
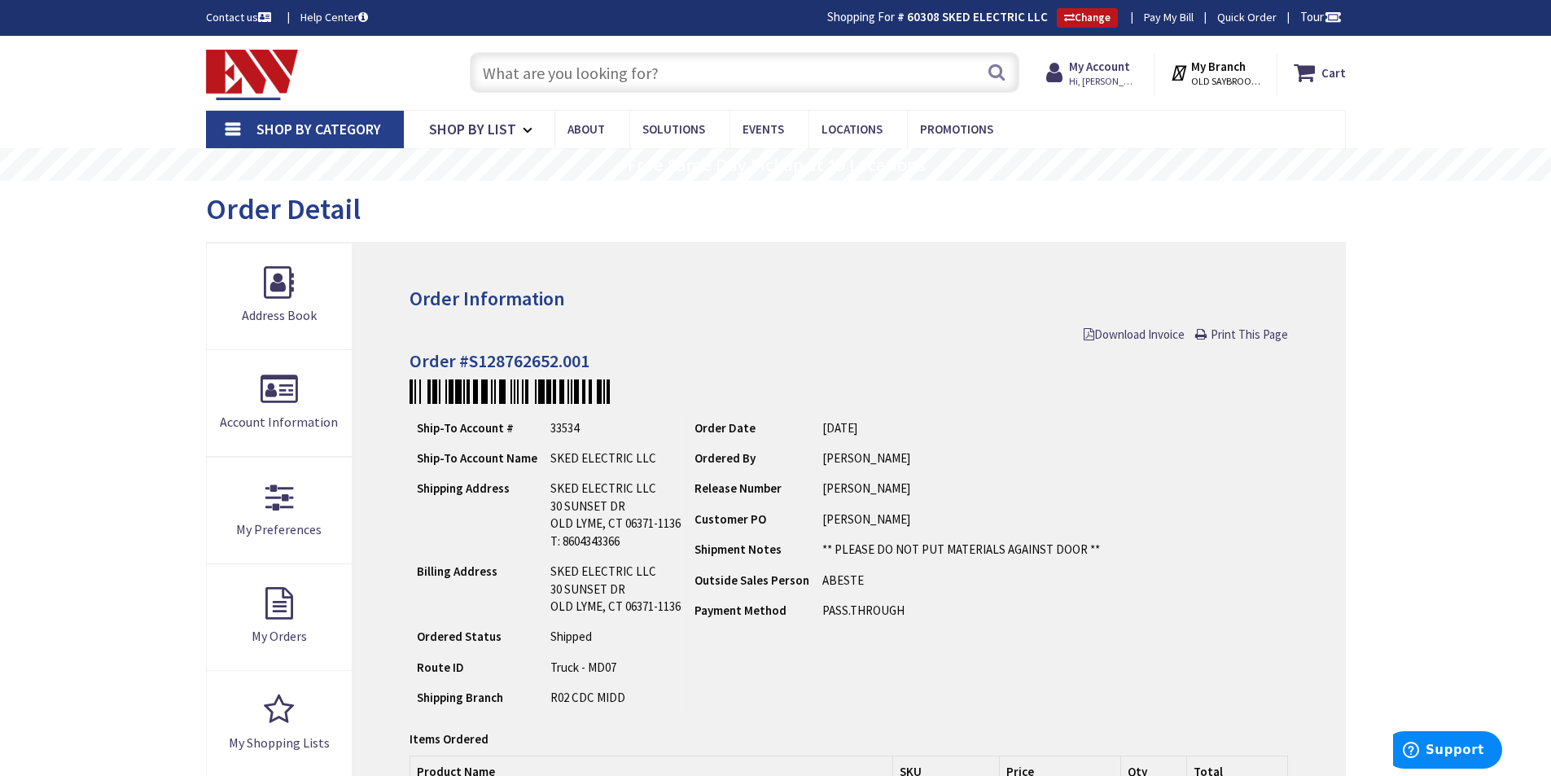
click at [667, 71] on input "text" at bounding box center [745, 72] width 550 height 41
click at [638, 73] on input "text" at bounding box center [745, 72] width 550 height 41
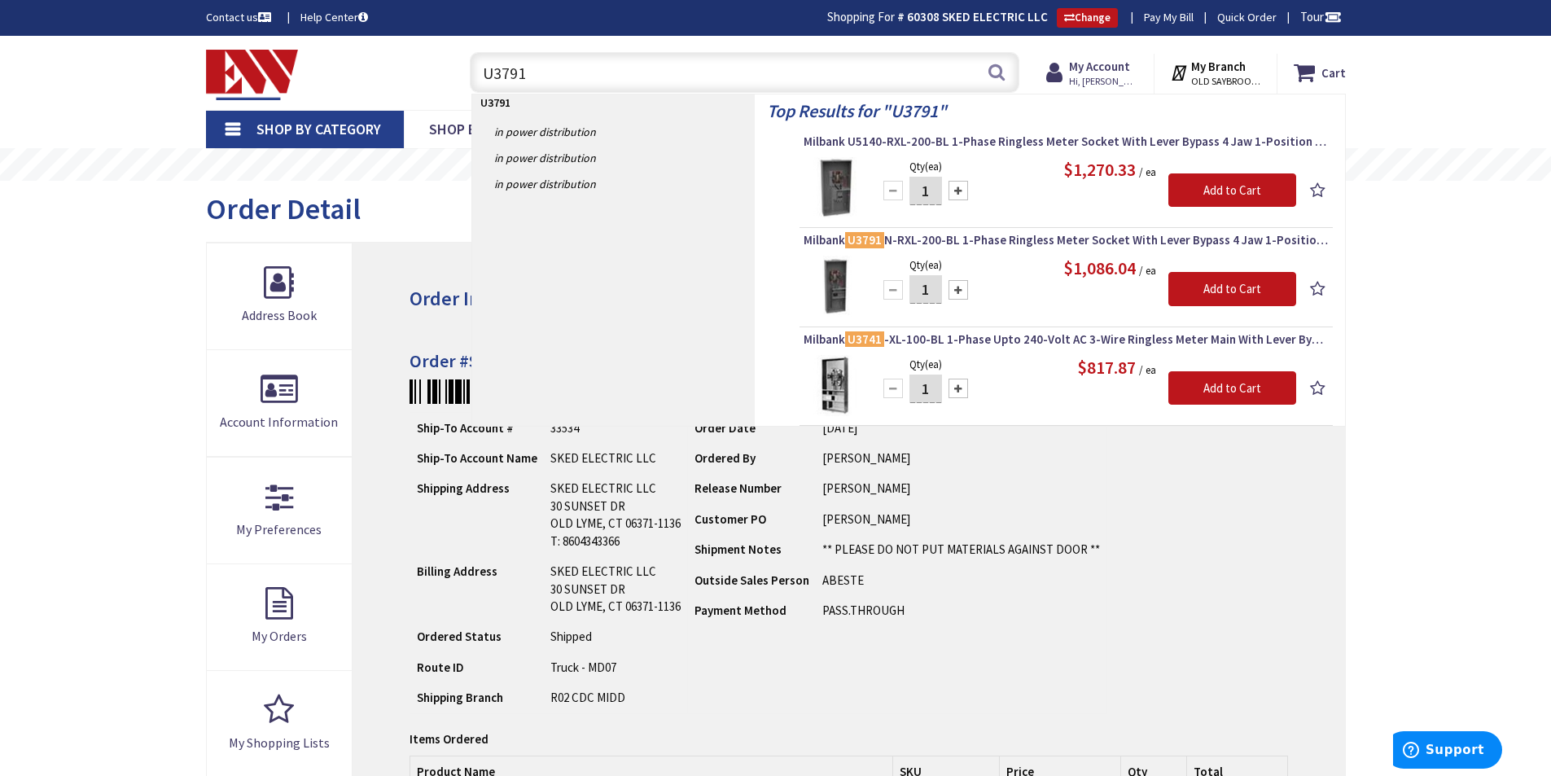
type input "U3791"
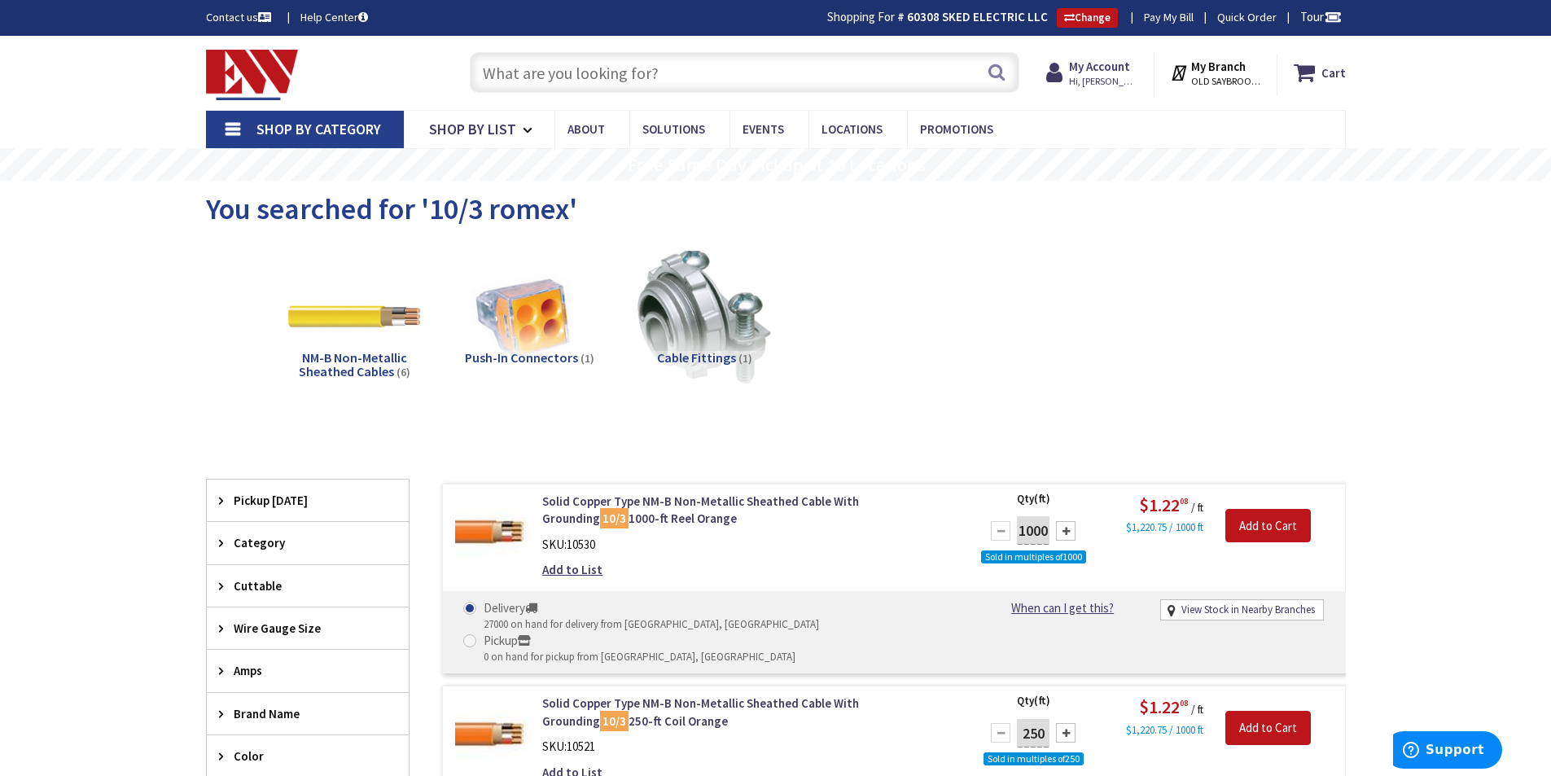
click at [695, 68] on input "text" at bounding box center [745, 72] width 550 height 41
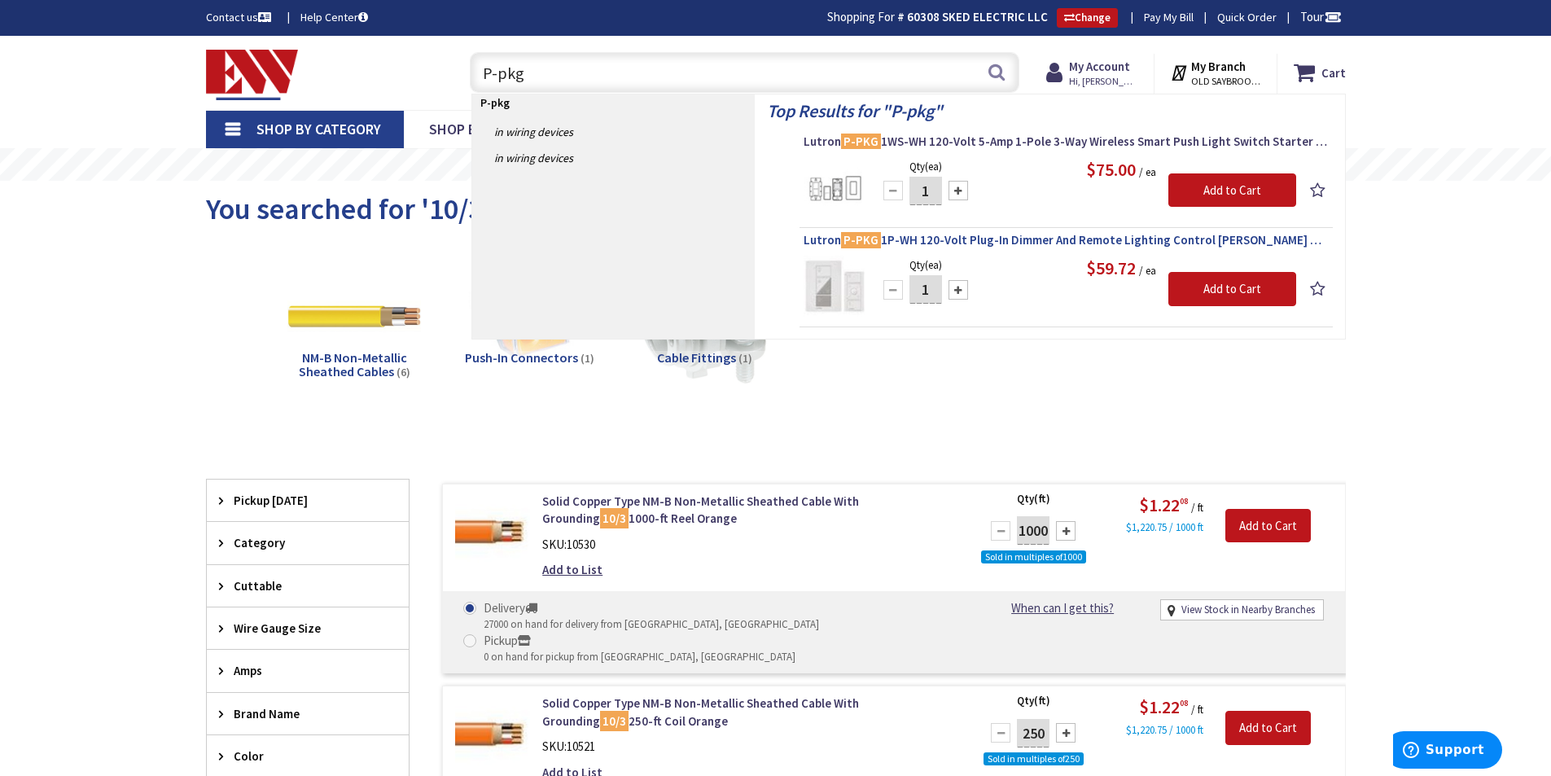
type input "P-pkg"
click at [961, 235] on span "Lutron P-PKG 1P-WH 120-Volt Plug-In Dimmer And Remote Lighting Control Kit Whit…" at bounding box center [1066, 240] width 525 height 16
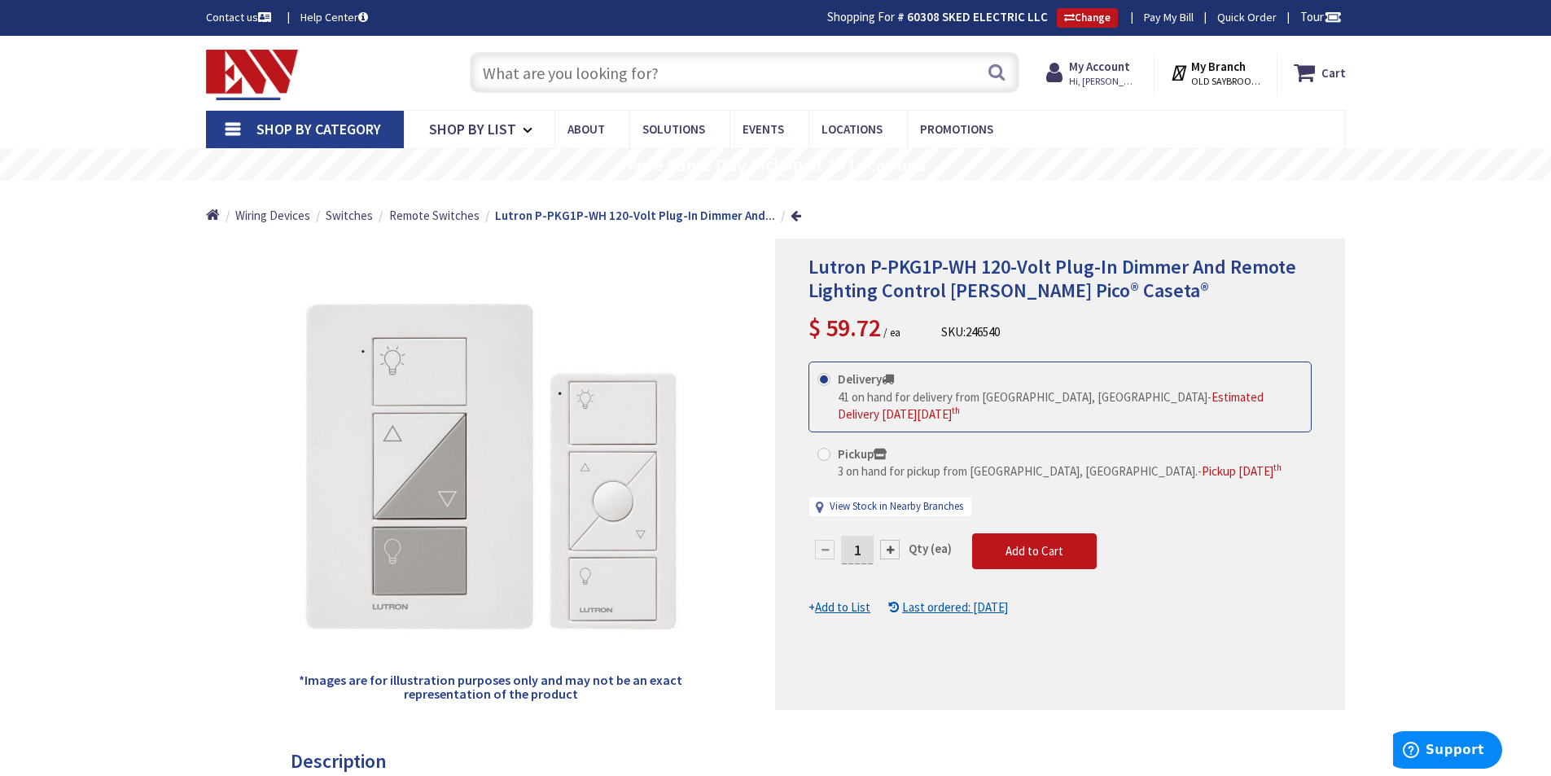
click at [619, 68] on input "text" at bounding box center [745, 72] width 550 height 41
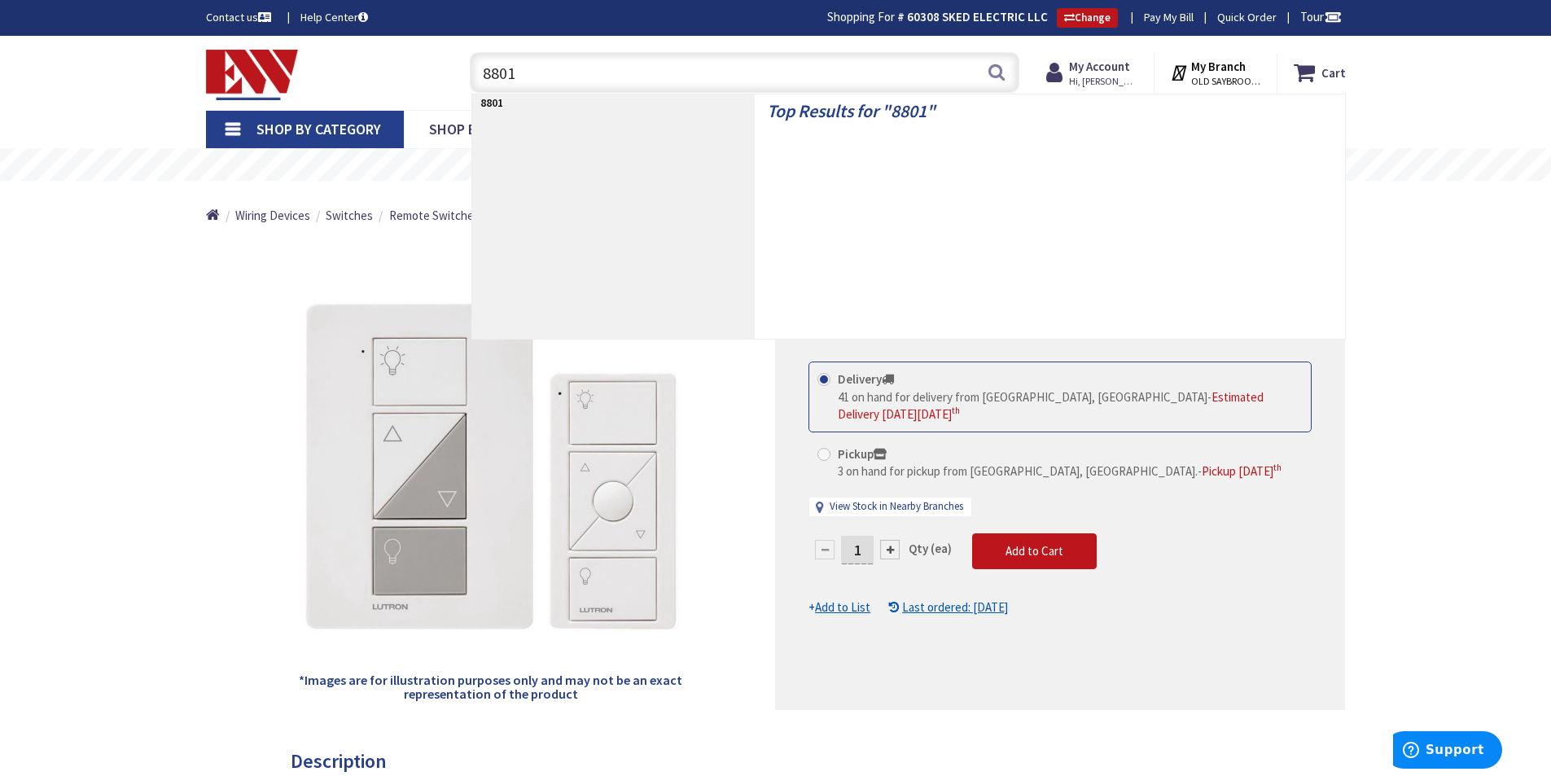
type input "88016"
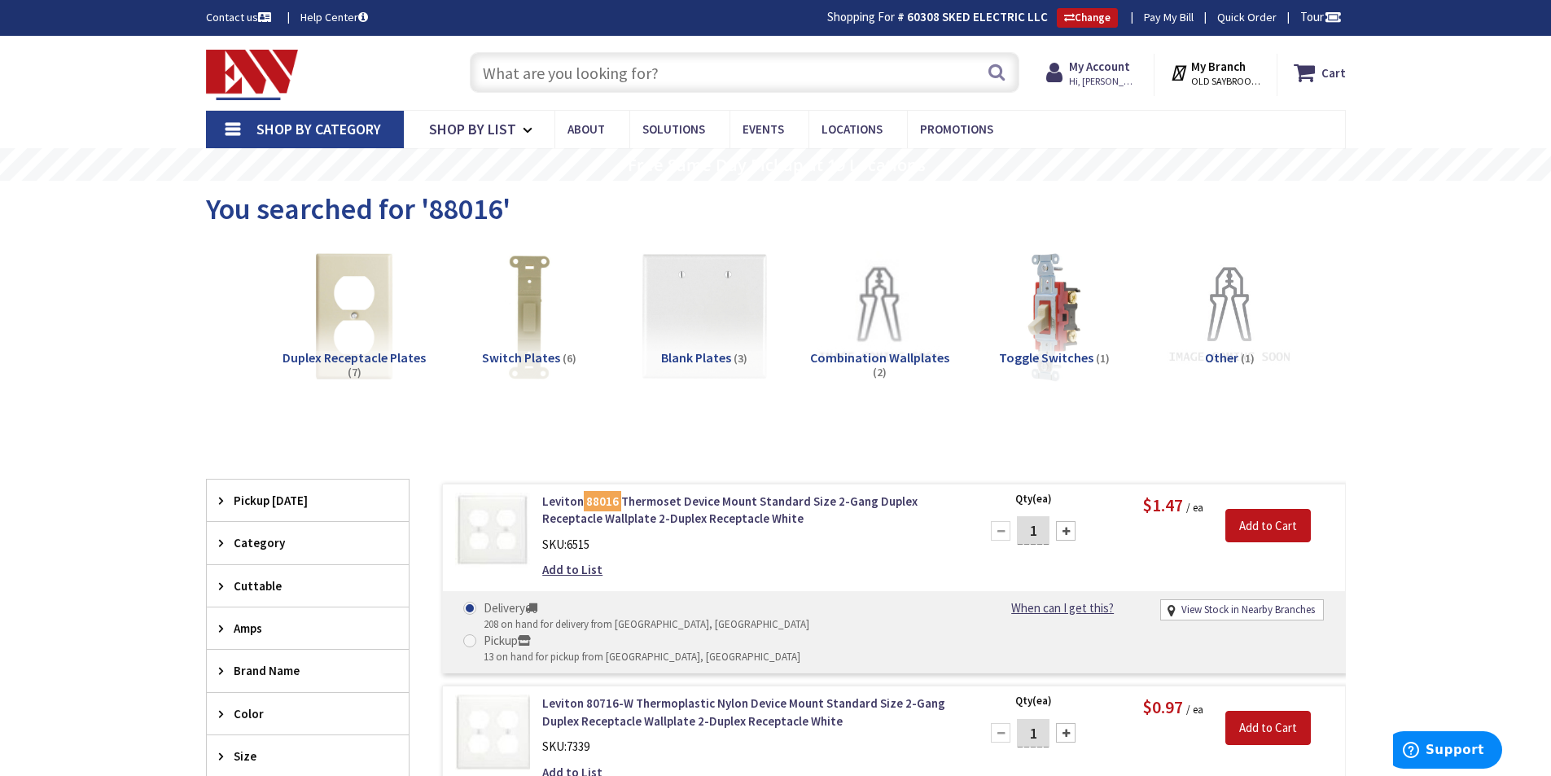
click at [623, 66] on input "text" at bounding box center [745, 72] width 550 height 41
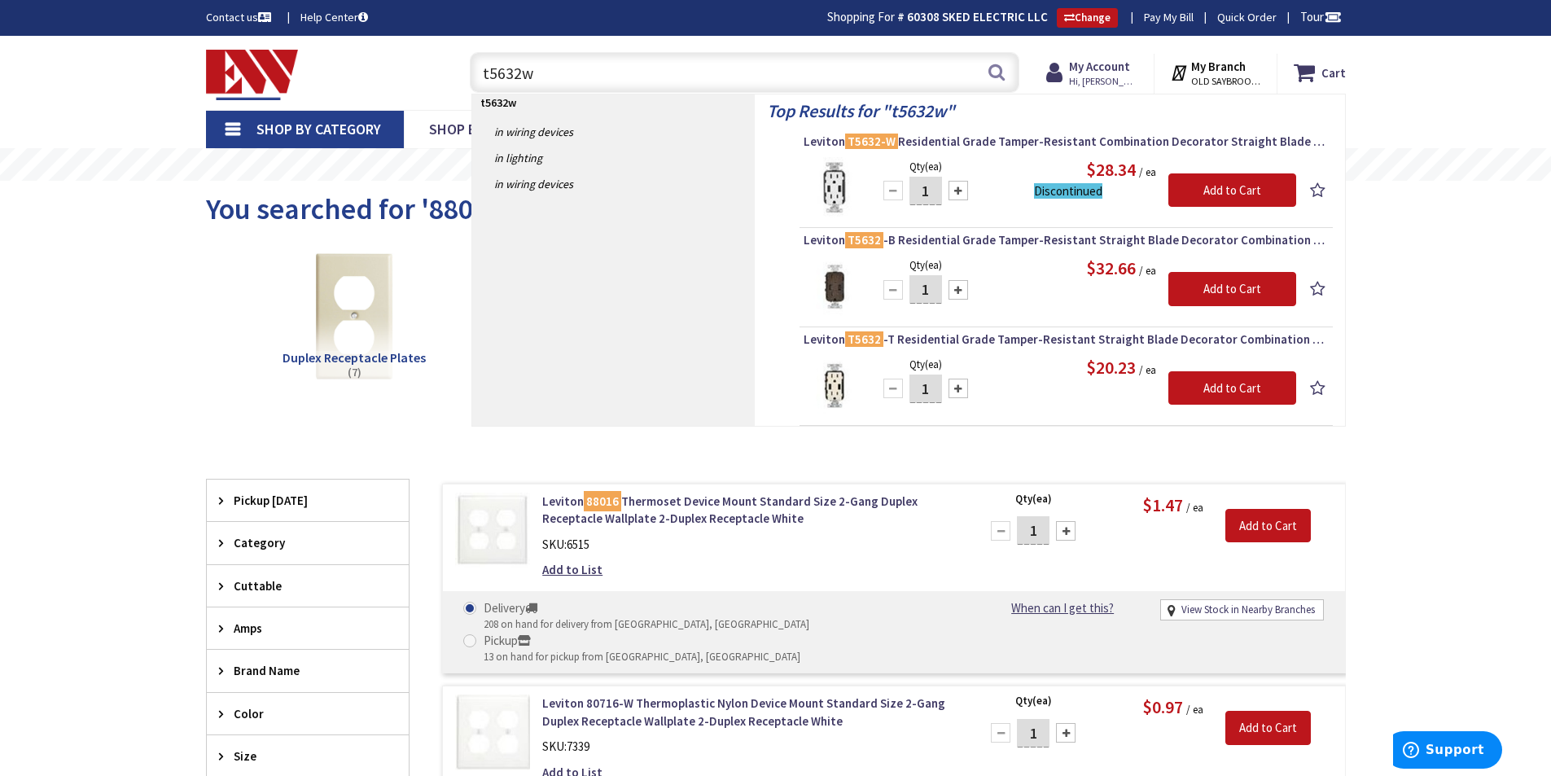
click at [636, 70] on input "t5632w" at bounding box center [745, 72] width 550 height 41
type input "t"
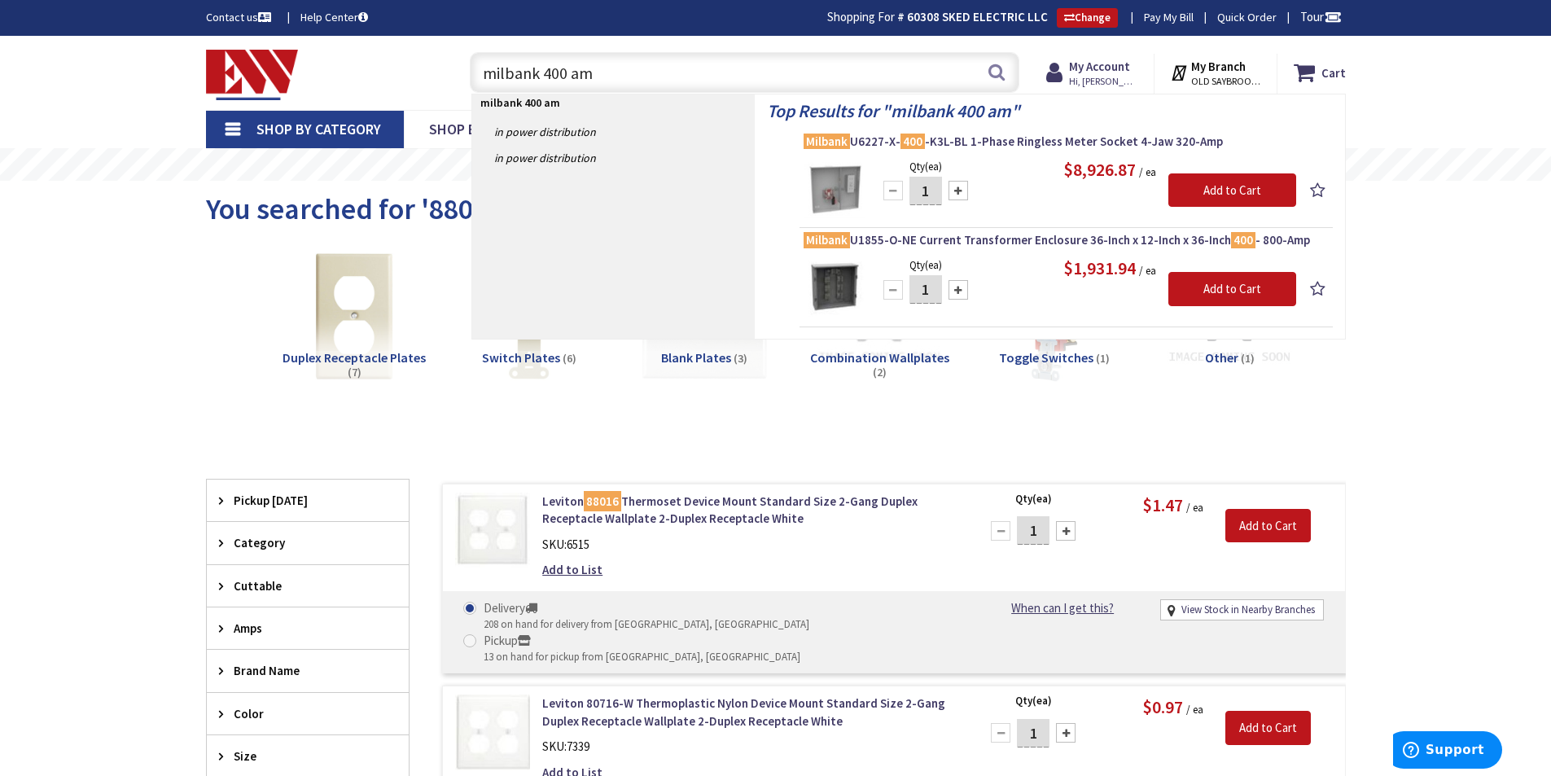
type input "milbank 400 amp"
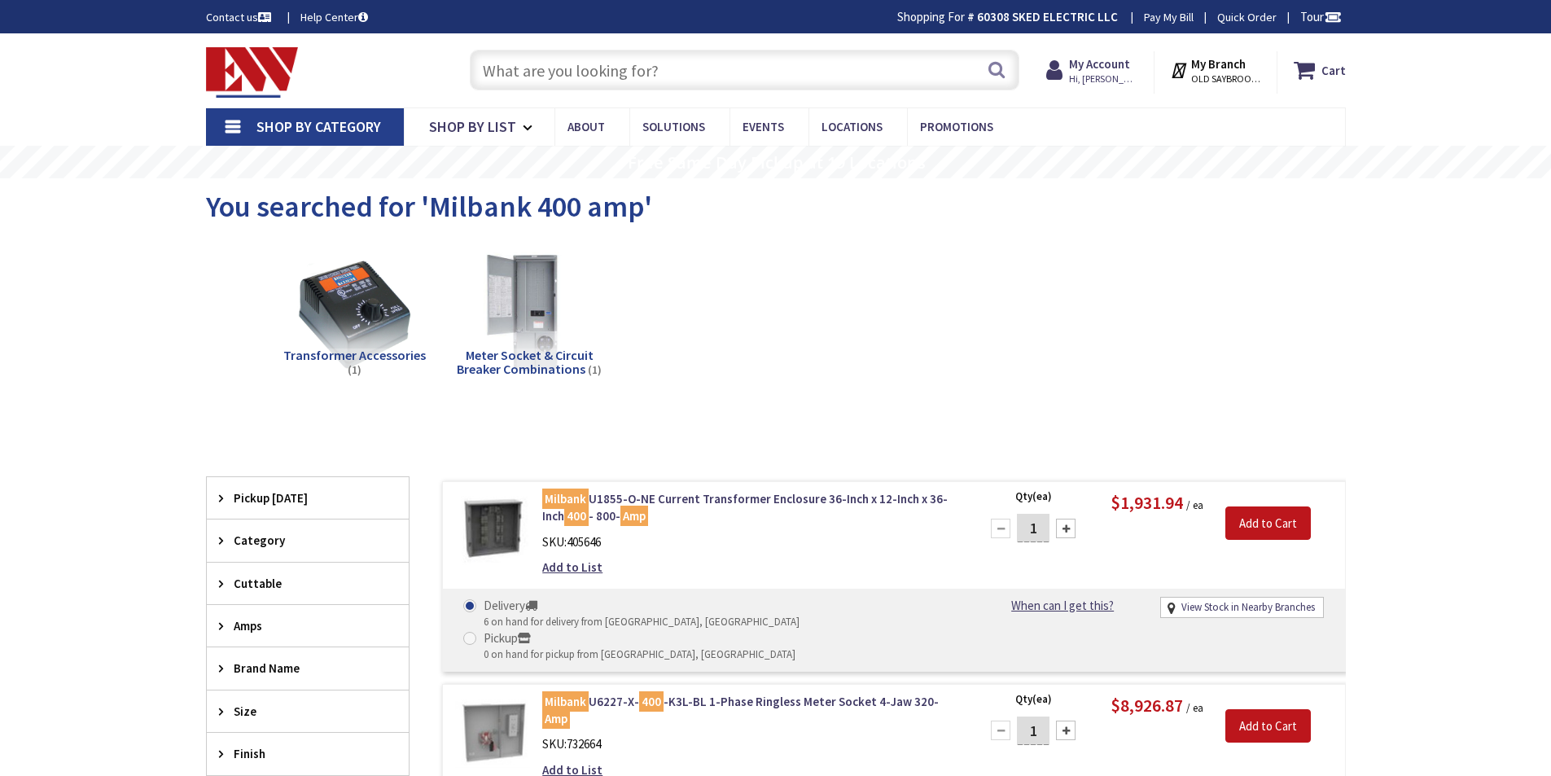
click at [629, 68] on input "text" at bounding box center [745, 70] width 550 height 41
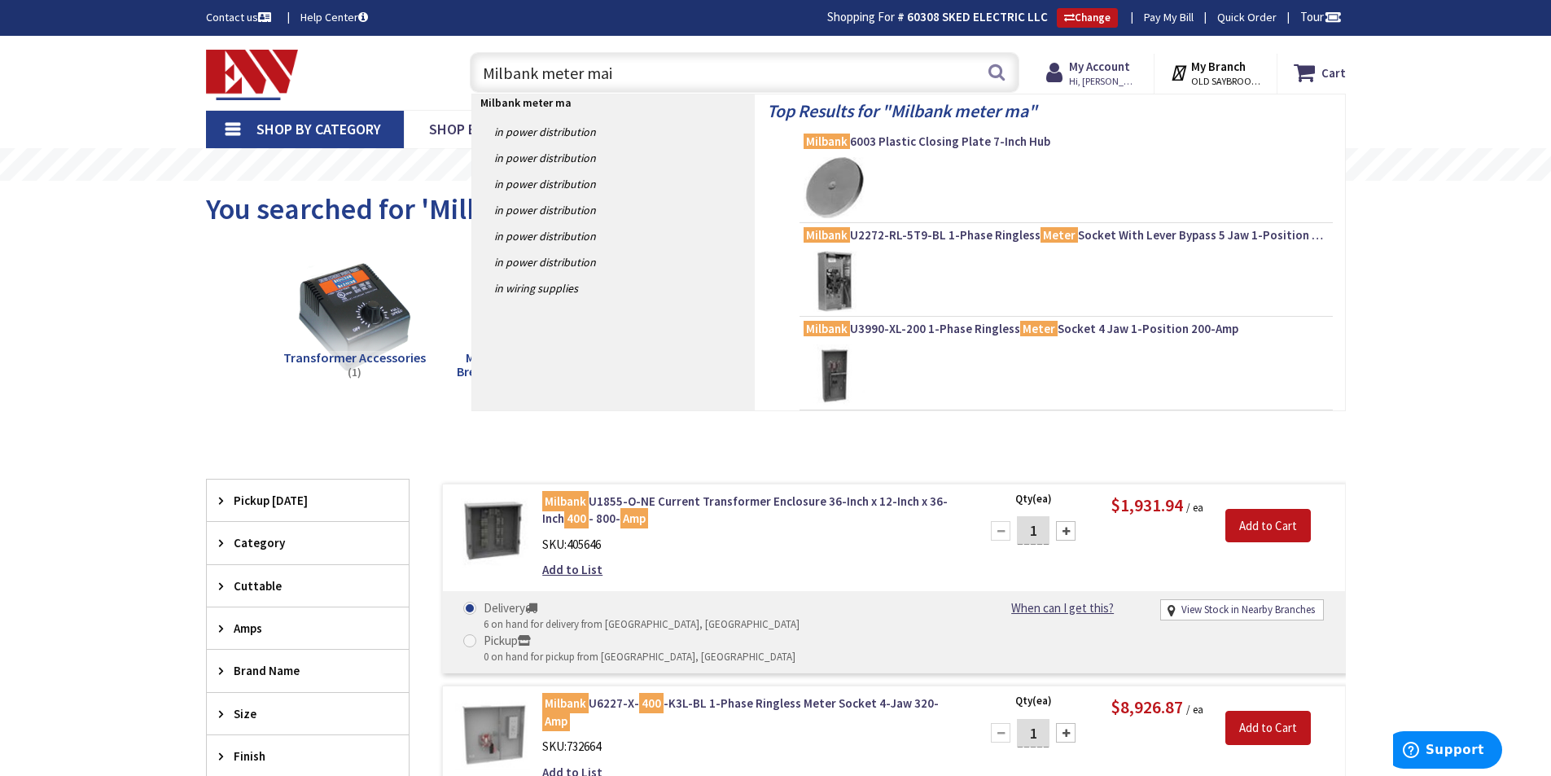
type input "Milbank meter main"
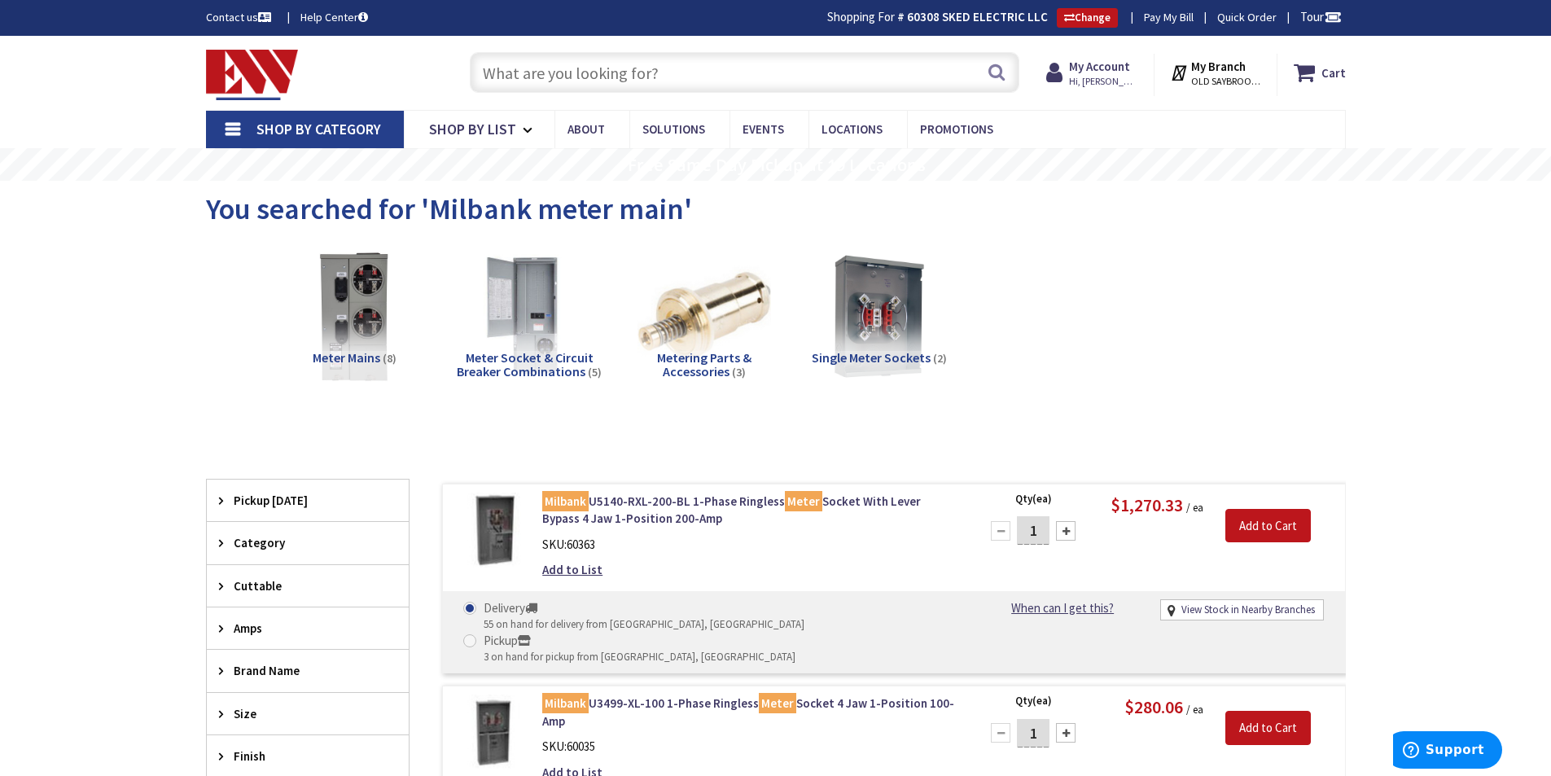
click at [591, 80] on input "text" at bounding box center [745, 72] width 550 height 41
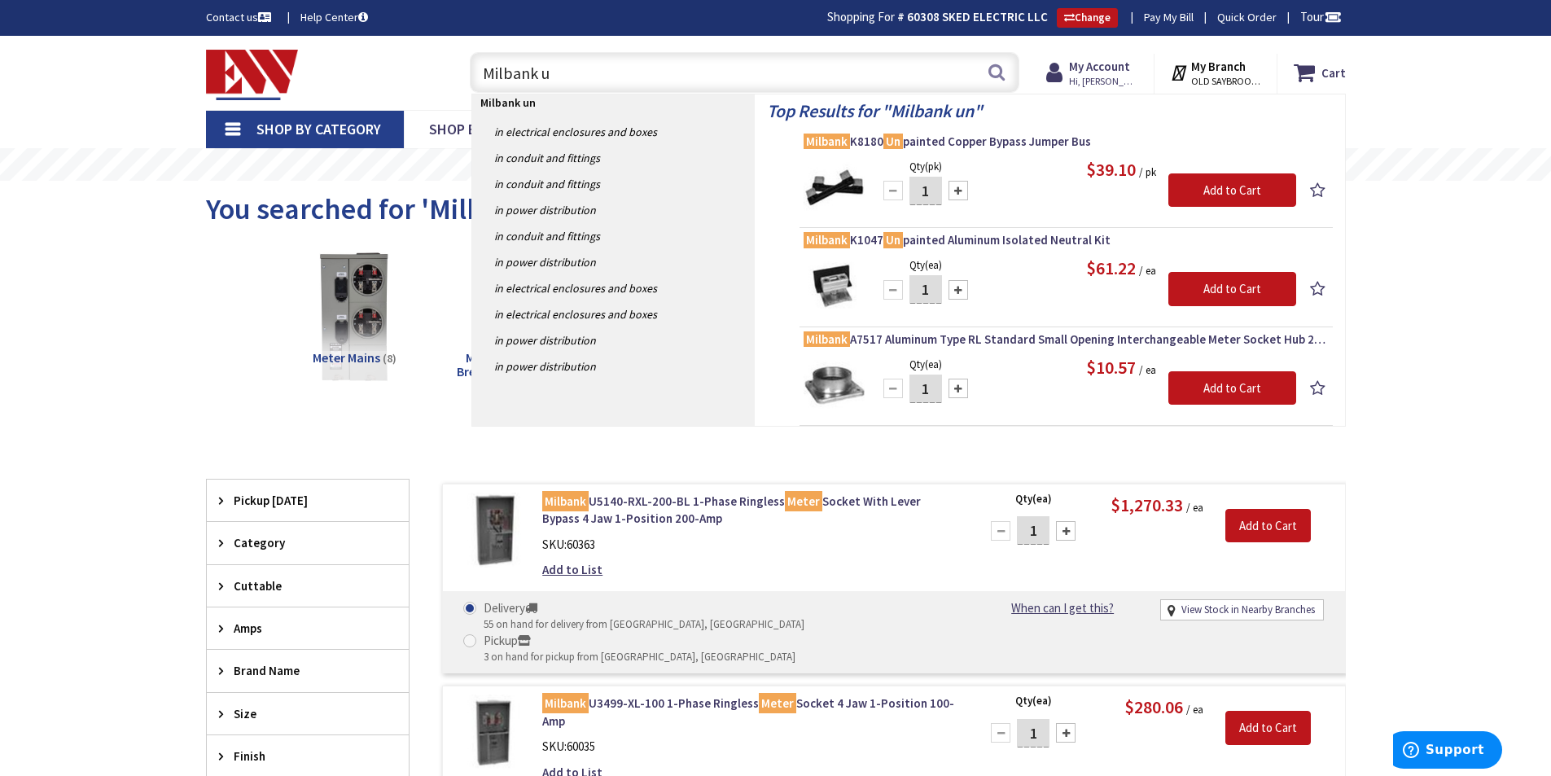
type input "Milbank"
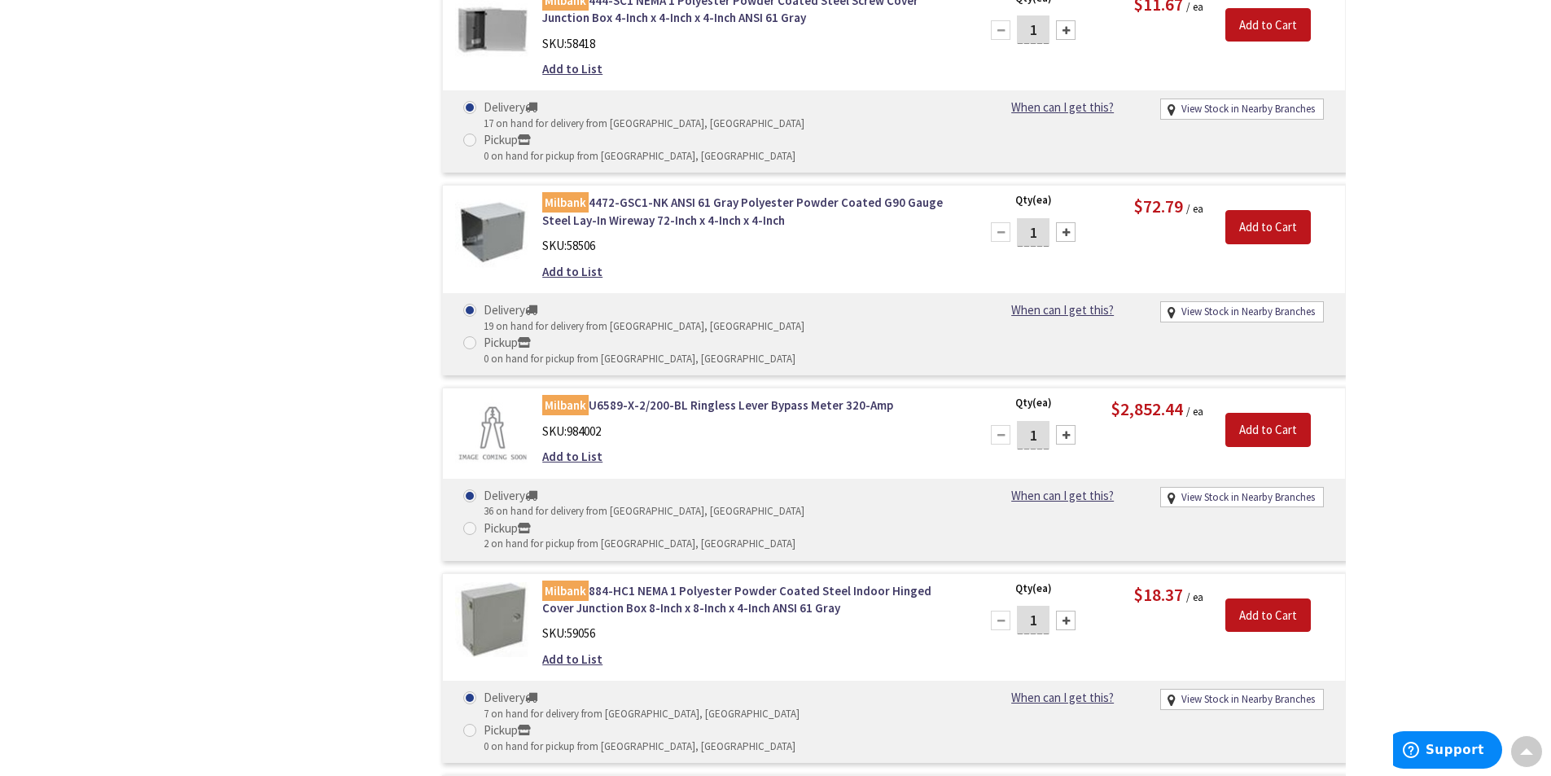
scroll to position [25675, 0]
